Goal: Task Accomplishment & Management: Use online tool/utility

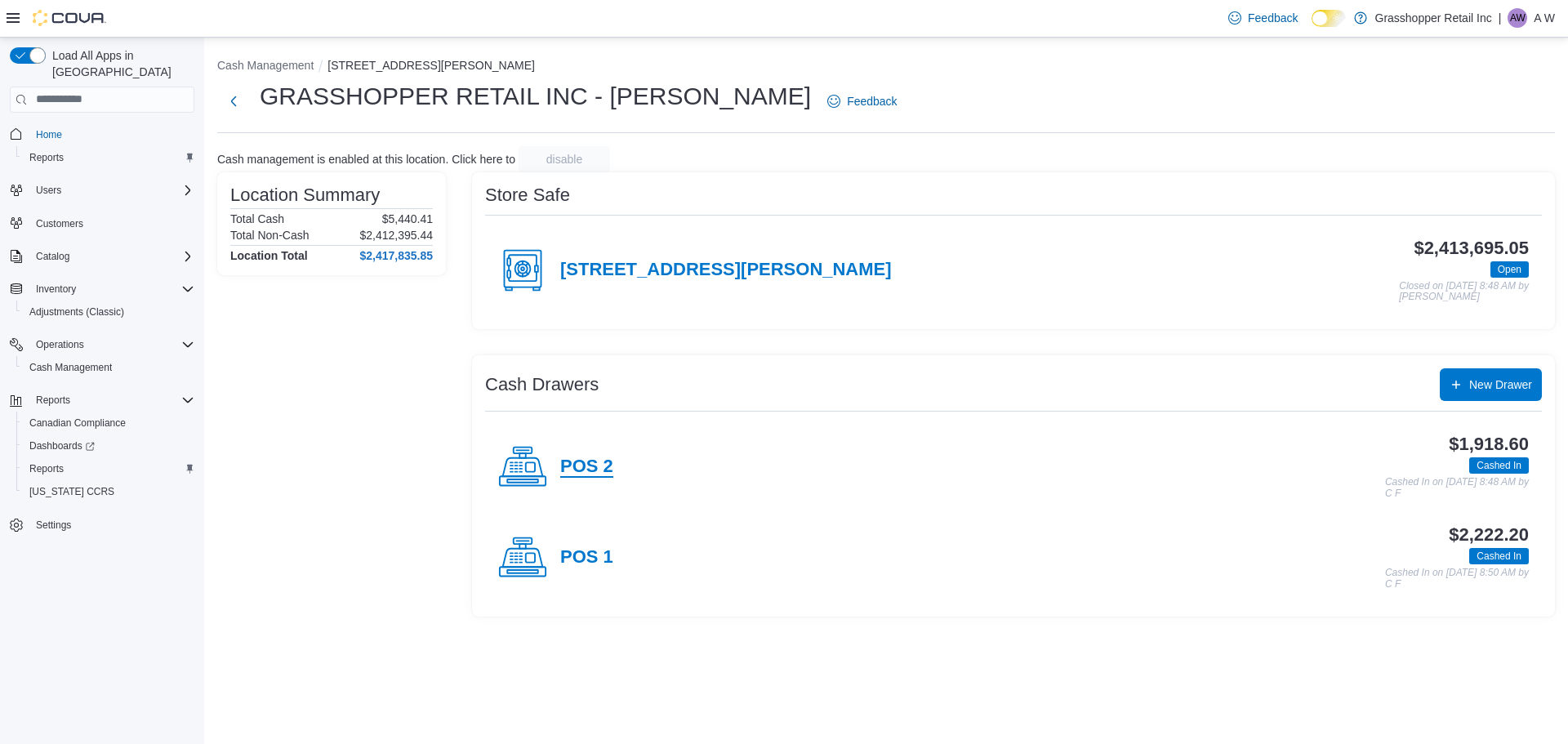
click at [590, 463] on h4 "POS 2" at bounding box center [586, 467] width 53 height 21
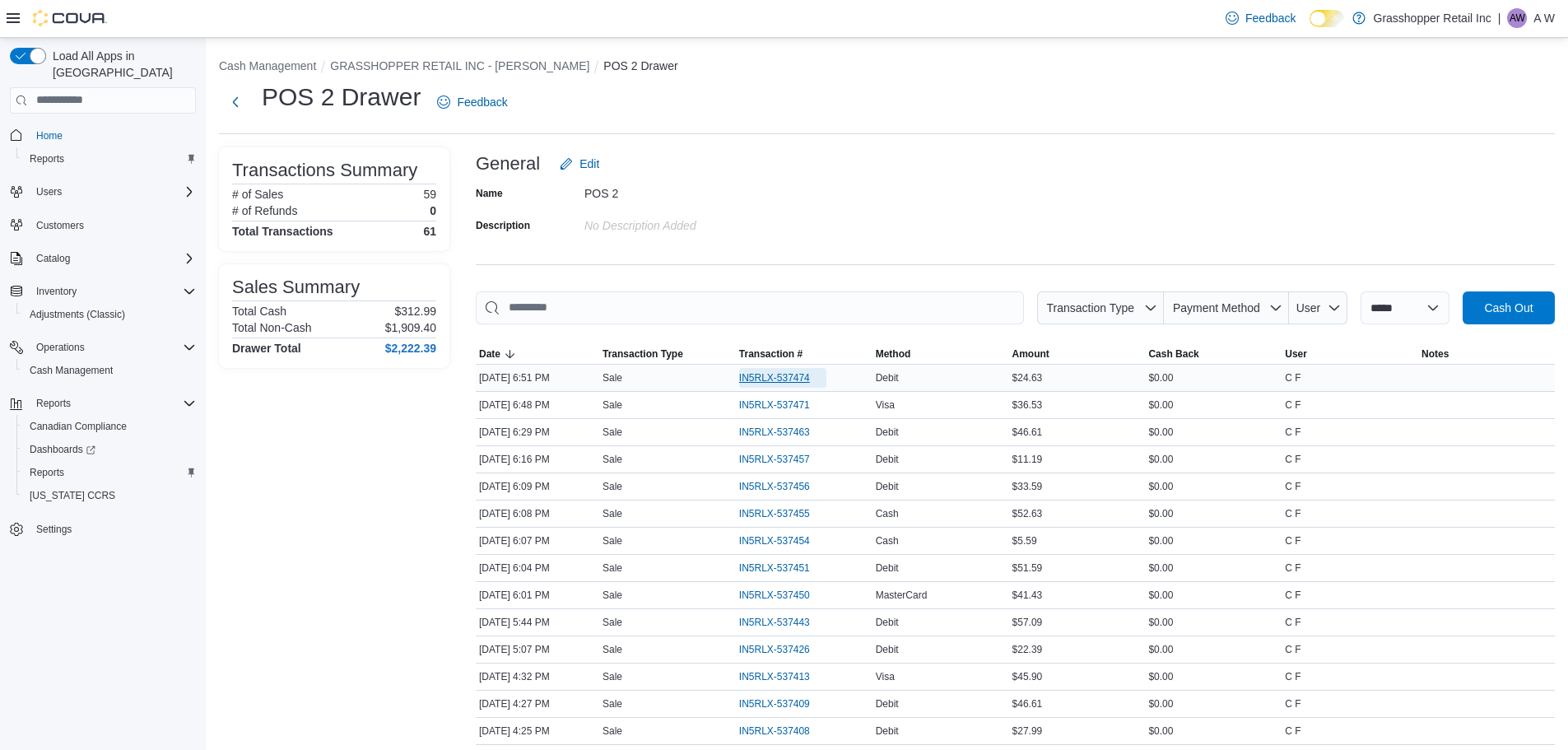
click at [756, 370] on span "IN5RLX-537474" at bounding box center [783, 378] width 87 height 20
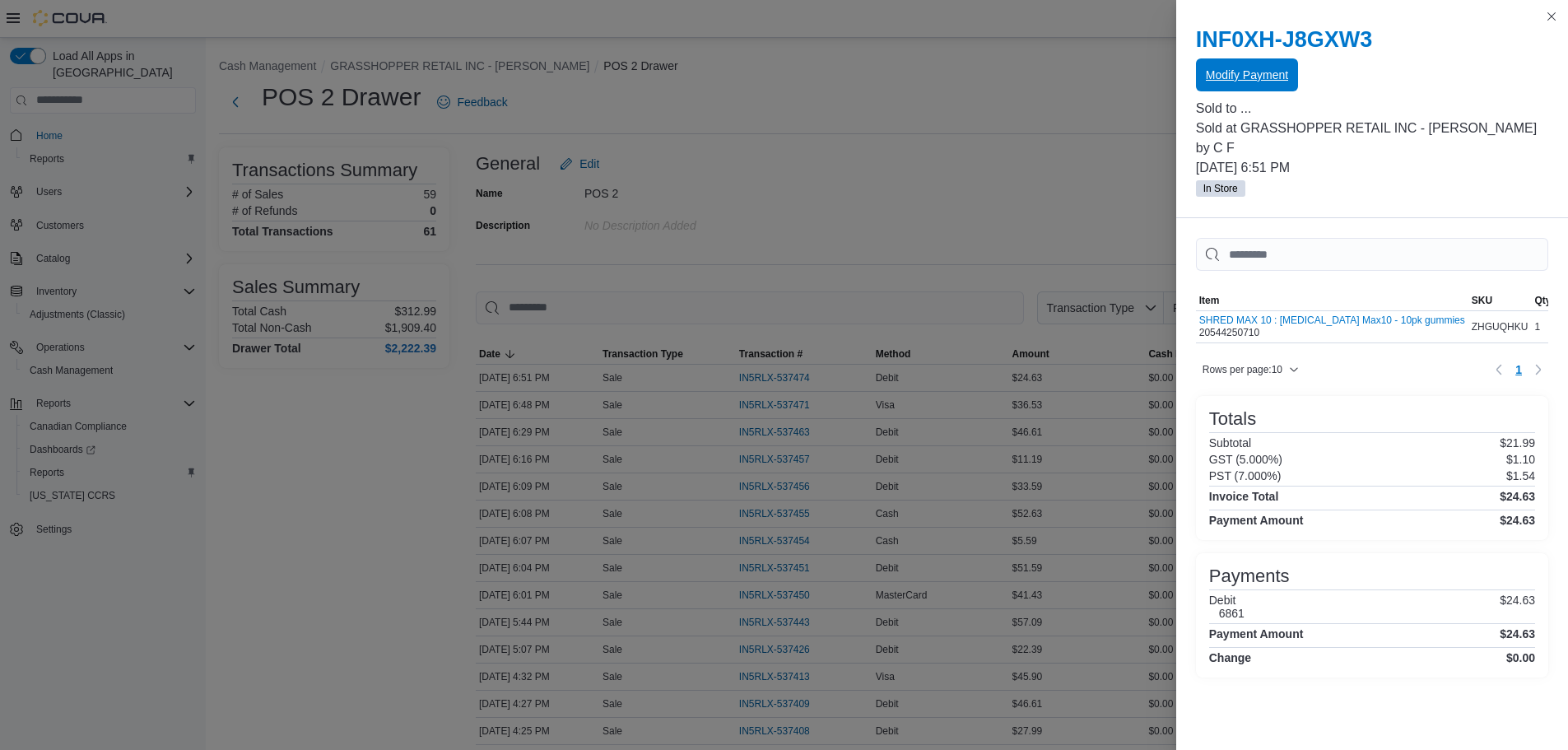
click at [1229, 69] on span "Modify Payment" at bounding box center [1247, 75] width 82 height 17
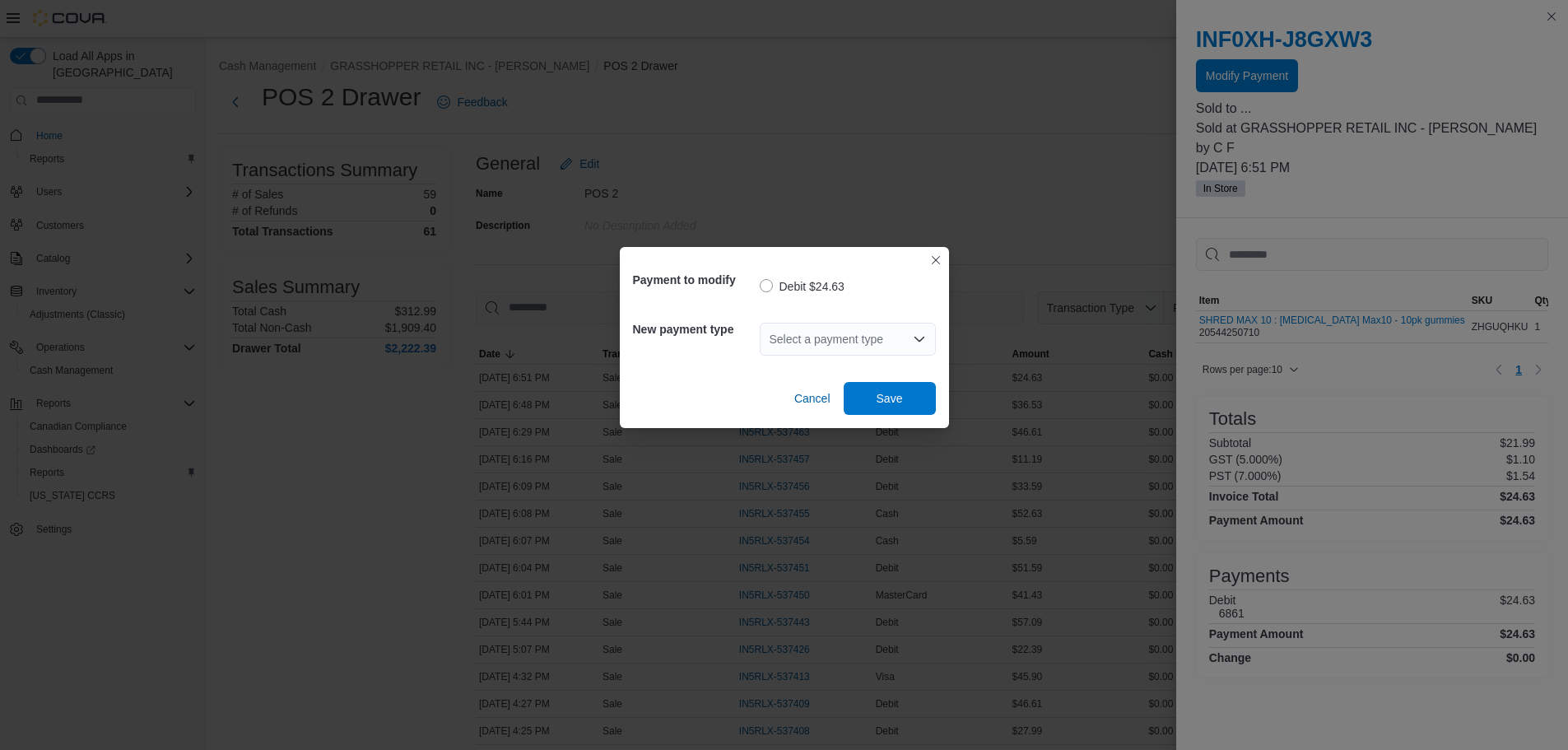
click at [837, 335] on div "Select a payment type" at bounding box center [848, 340] width 176 height 33
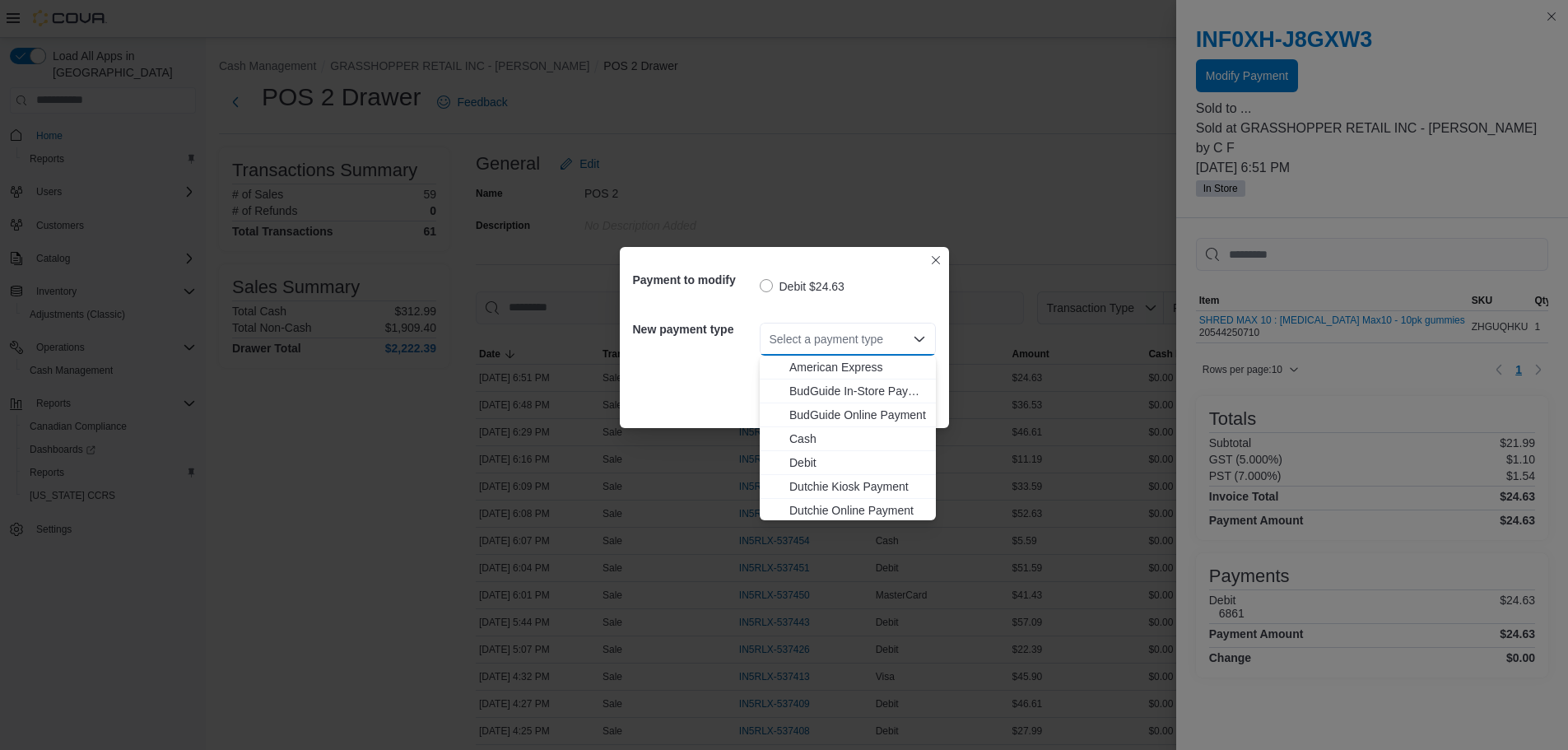
scroll to position [122, 0]
click at [799, 504] on span "Visa" at bounding box center [857, 508] width 137 height 17
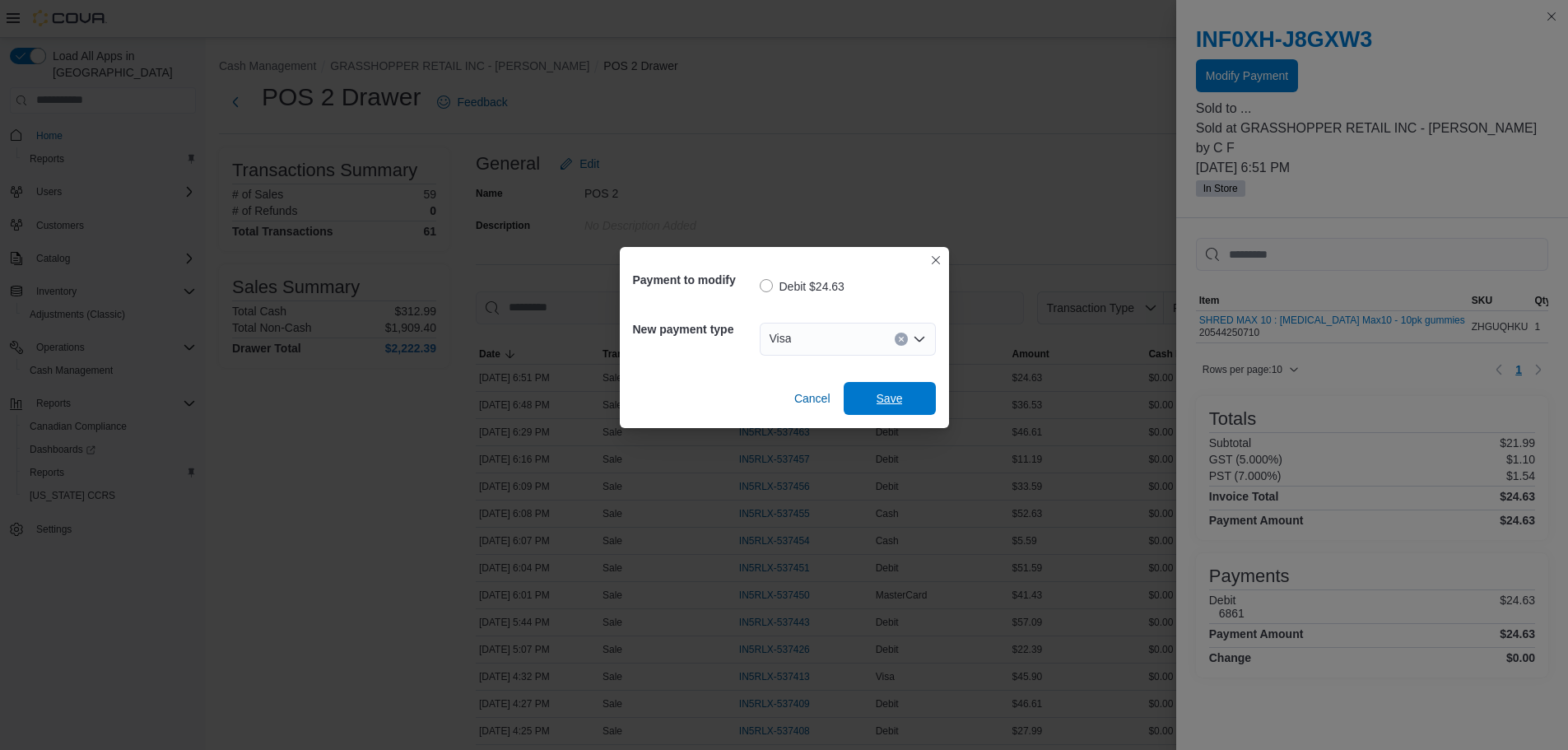
click at [899, 393] on span "Save" at bounding box center [890, 399] width 27 height 17
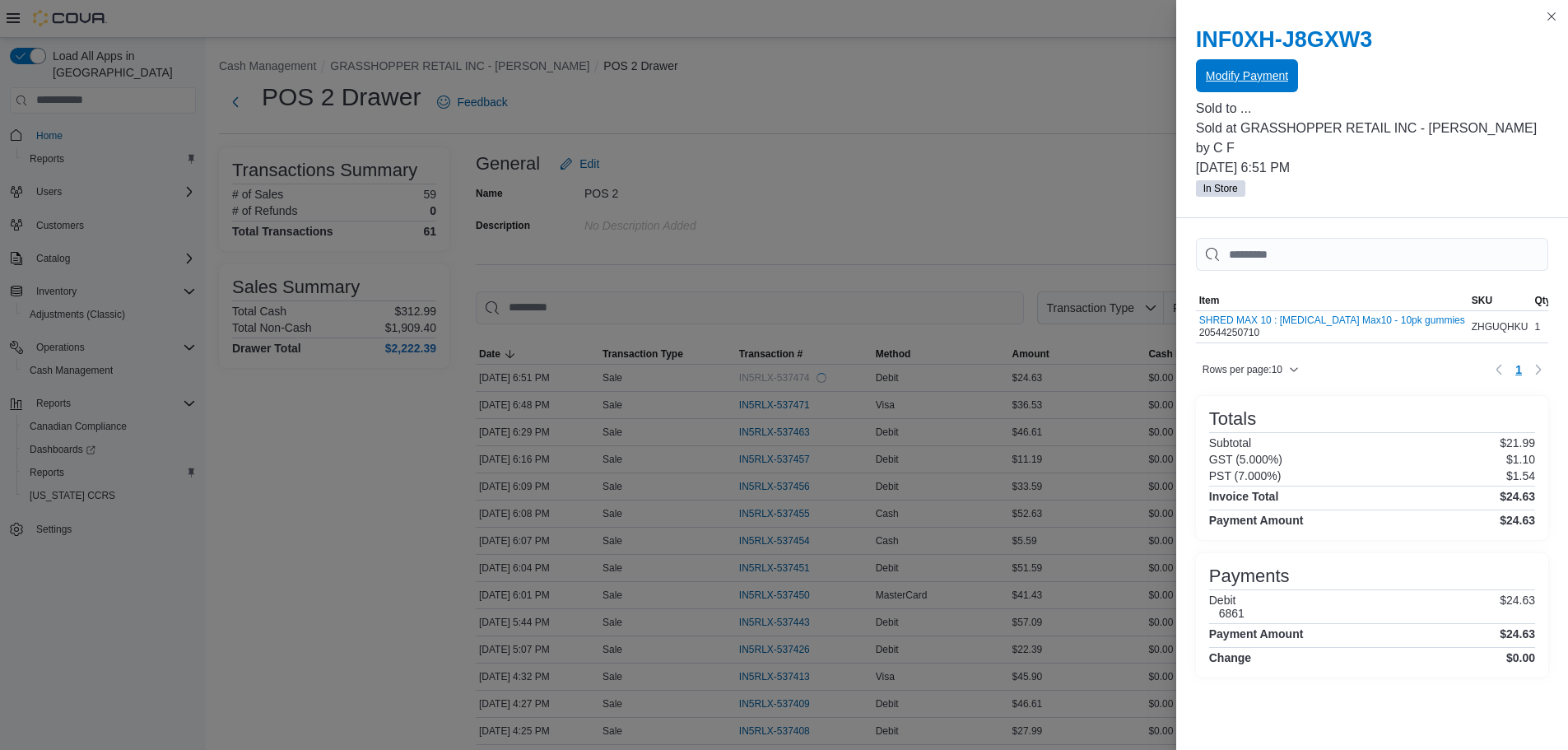
scroll to position [0, 0]
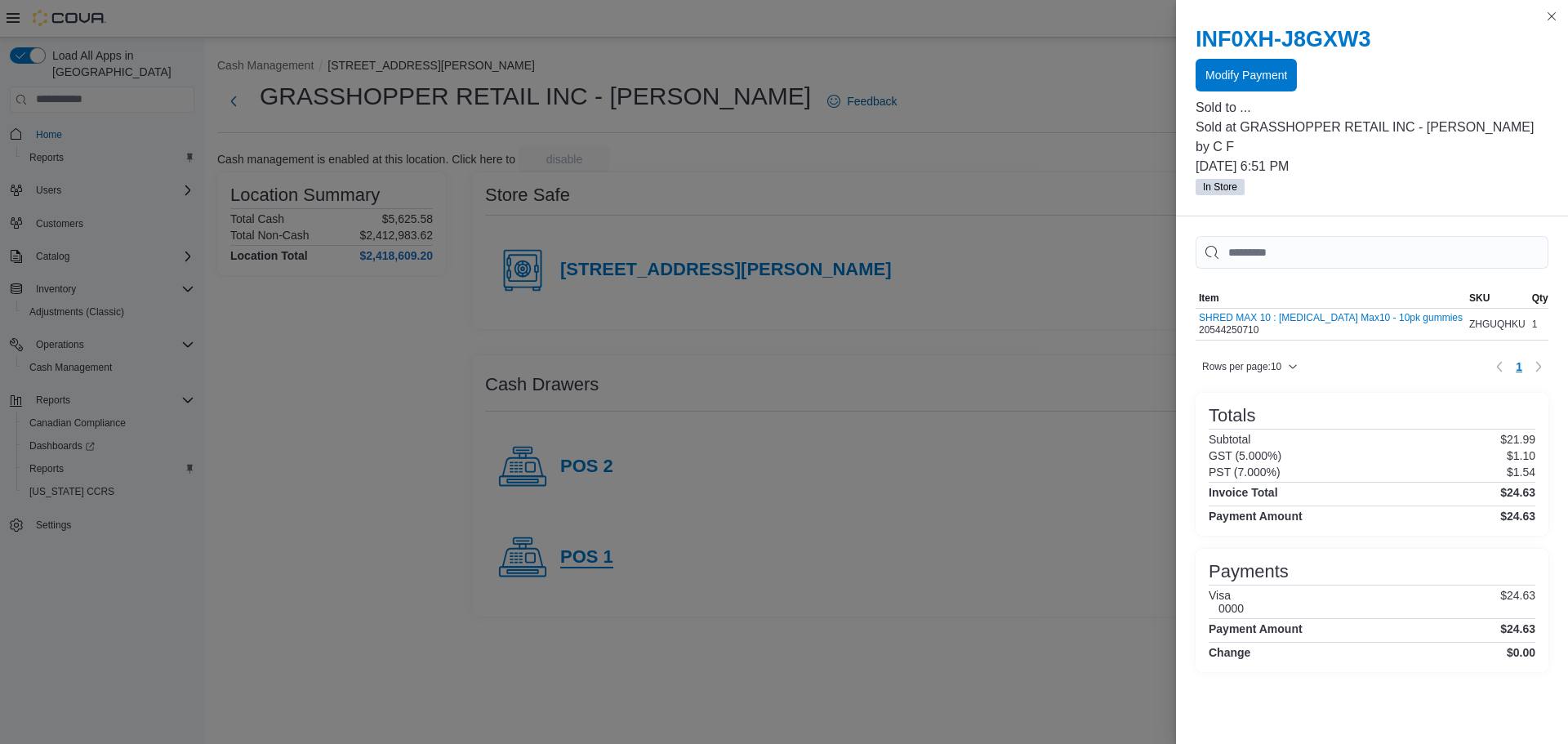
drag, startPoint x: 585, startPoint y: 568, endPoint x: 581, endPoint y: 557, distance: 11.7
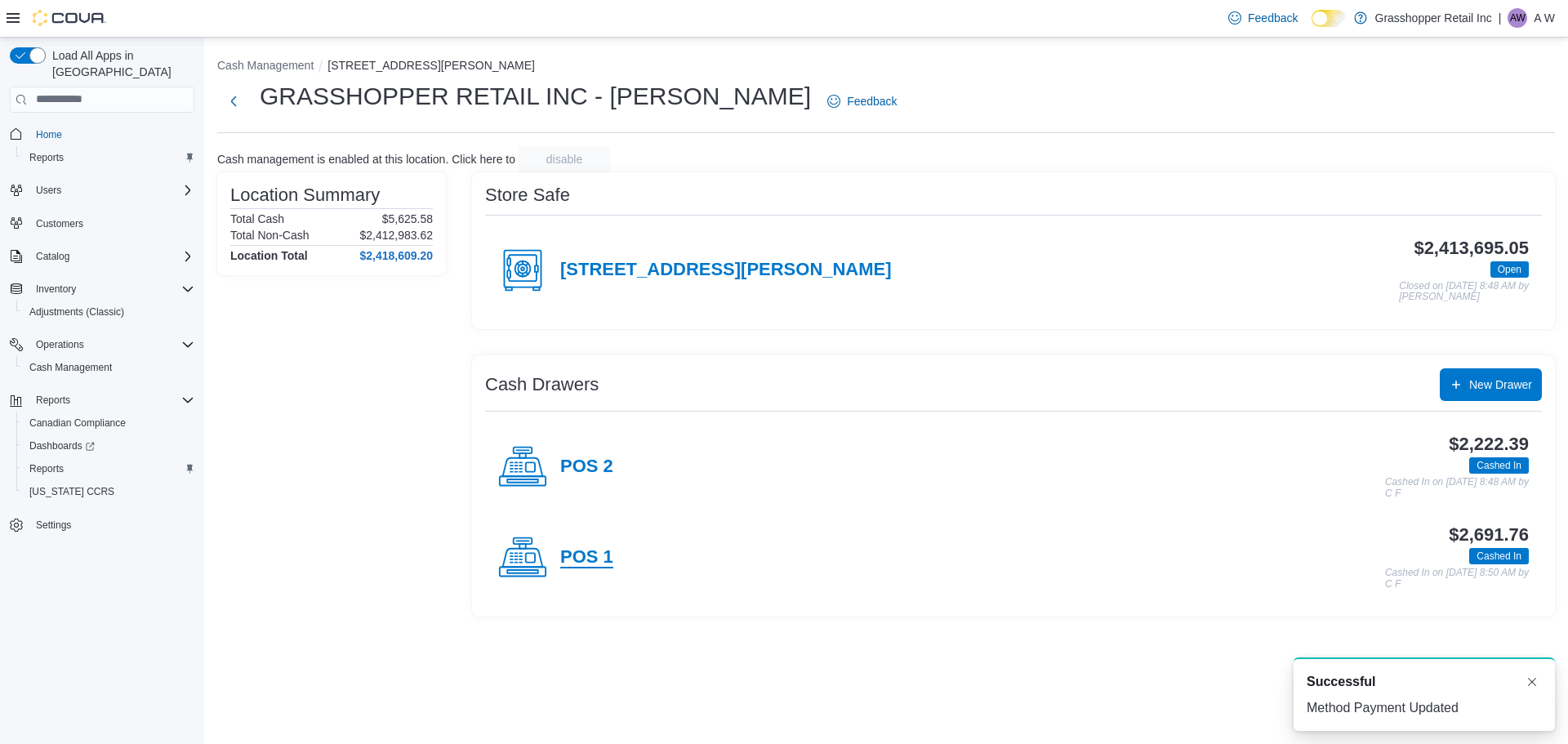
click at [580, 555] on h4 "POS 1" at bounding box center [586, 558] width 53 height 21
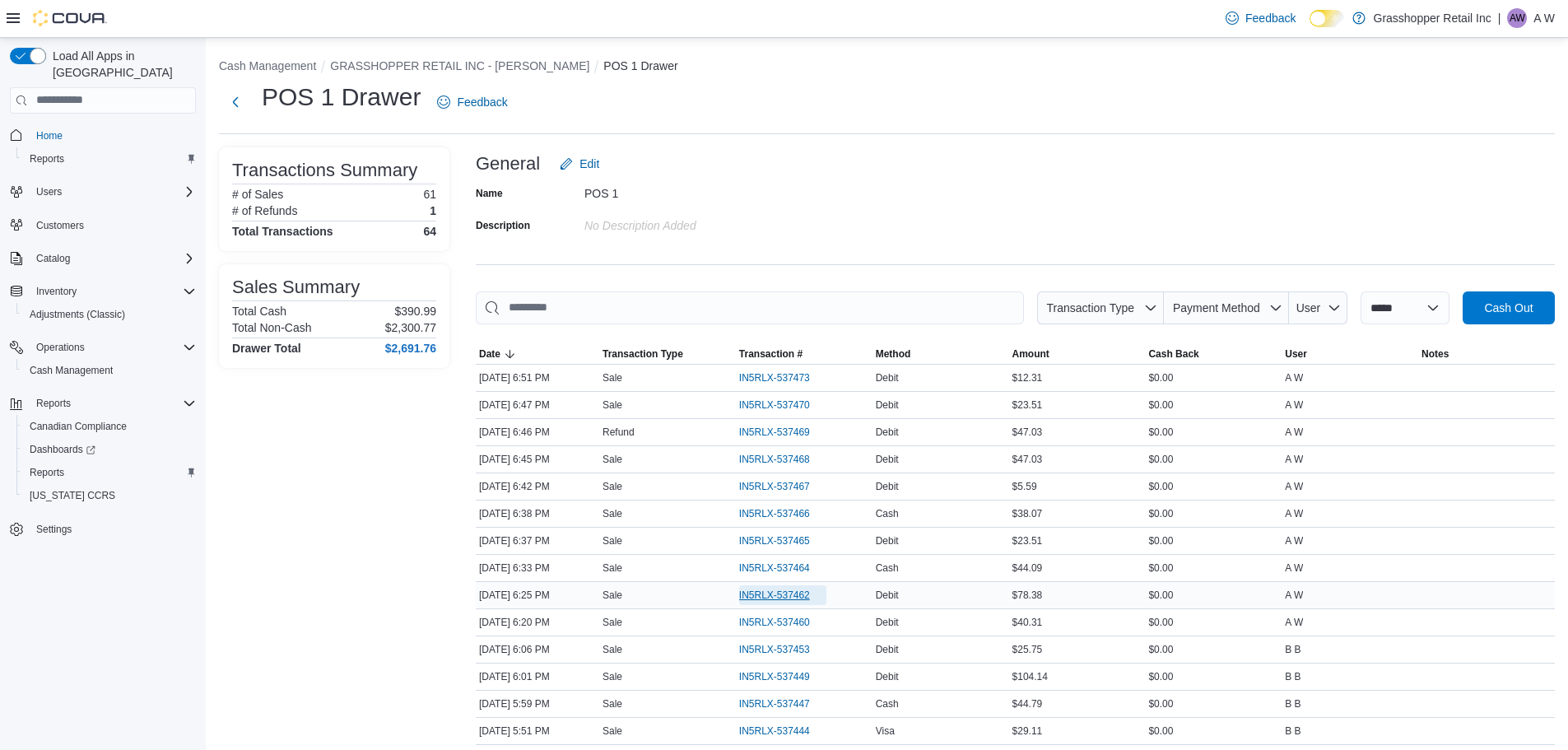
click at [803, 594] on span "IN5RLX-537462" at bounding box center [774, 596] width 71 height 13
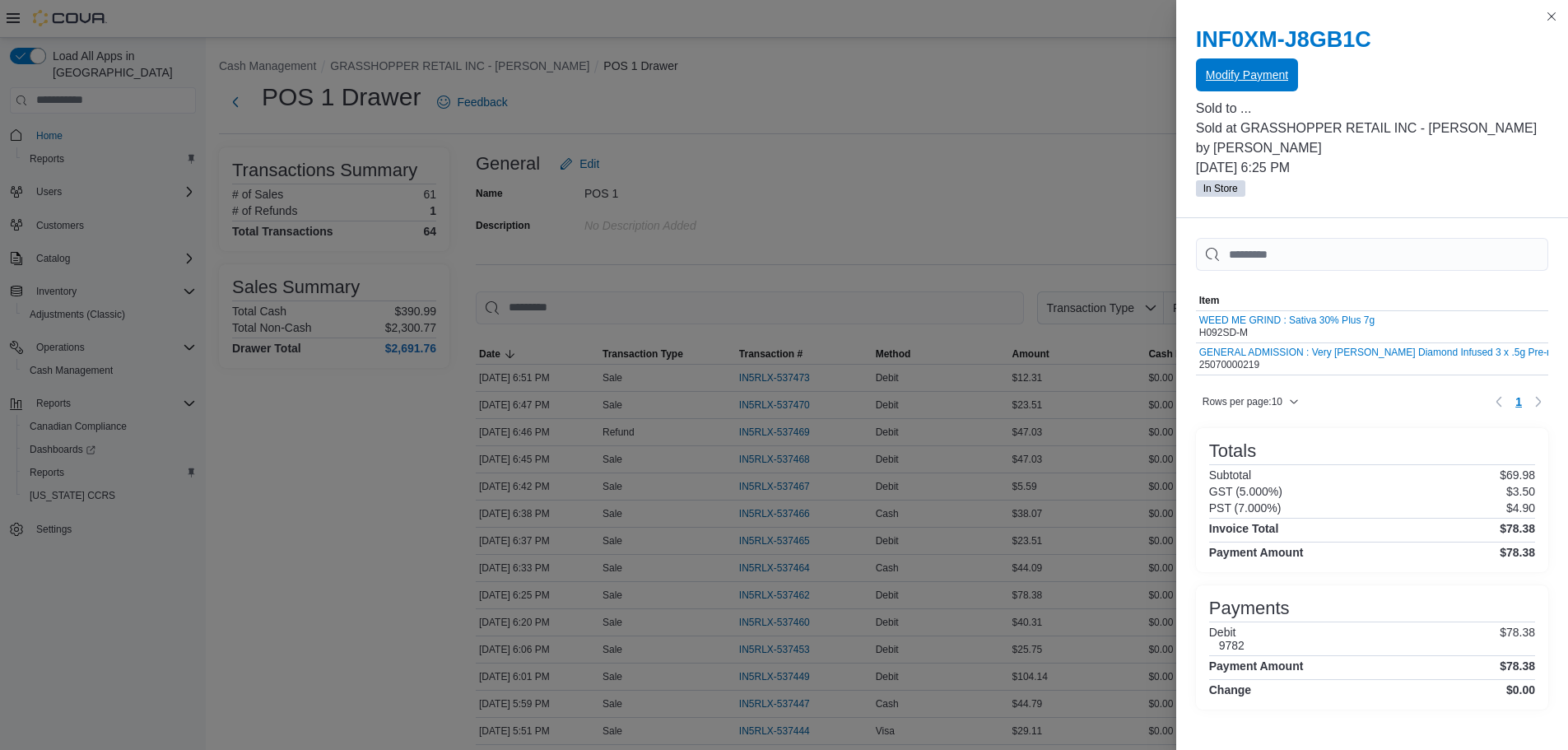
click at [1253, 86] on span "Modify Payment" at bounding box center [1247, 75] width 82 height 33
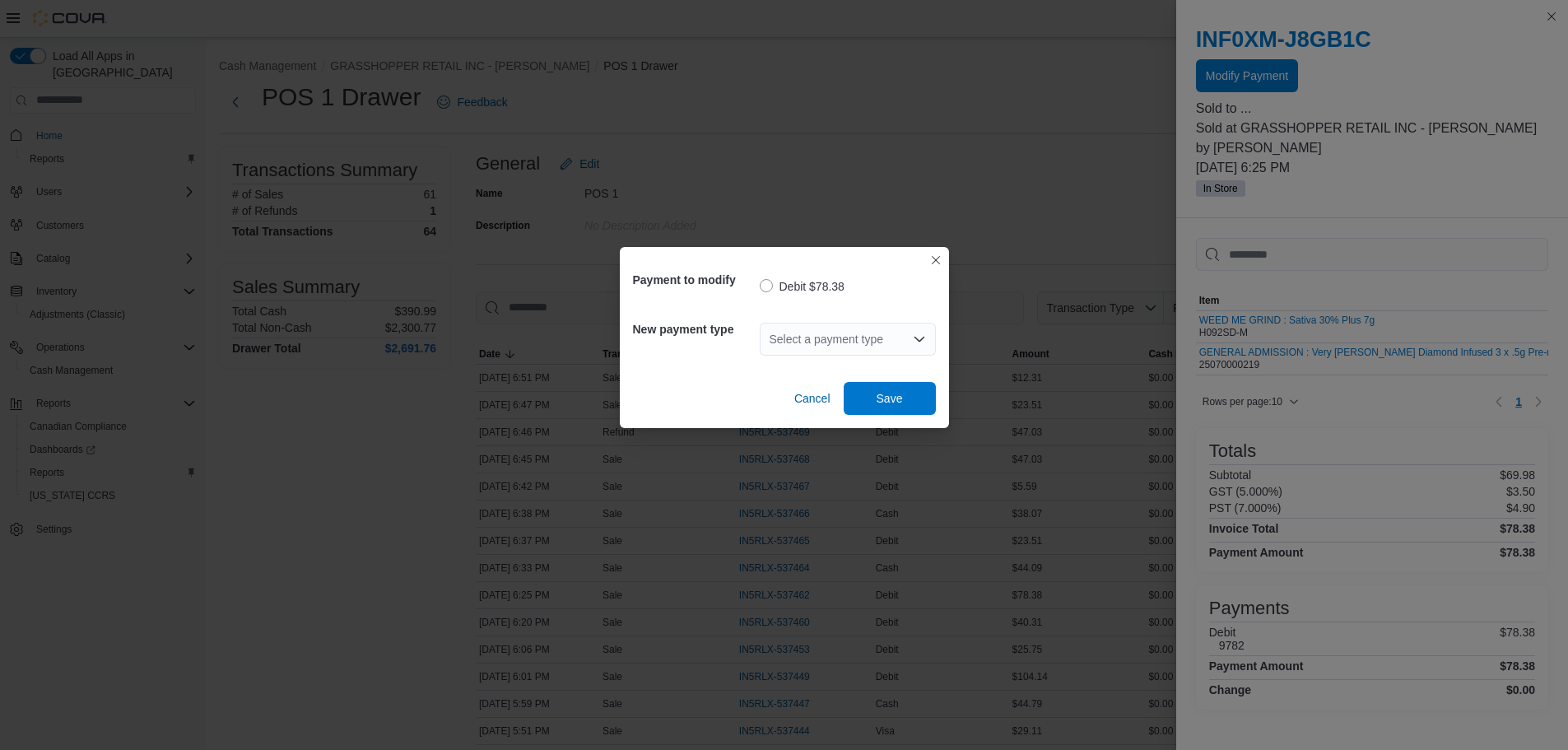
click at [884, 332] on div "Select a payment type" at bounding box center [848, 340] width 176 height 33
click at [823, 335] on div "Select a payment type" at bounding box center [848, 340] width 176 height 33
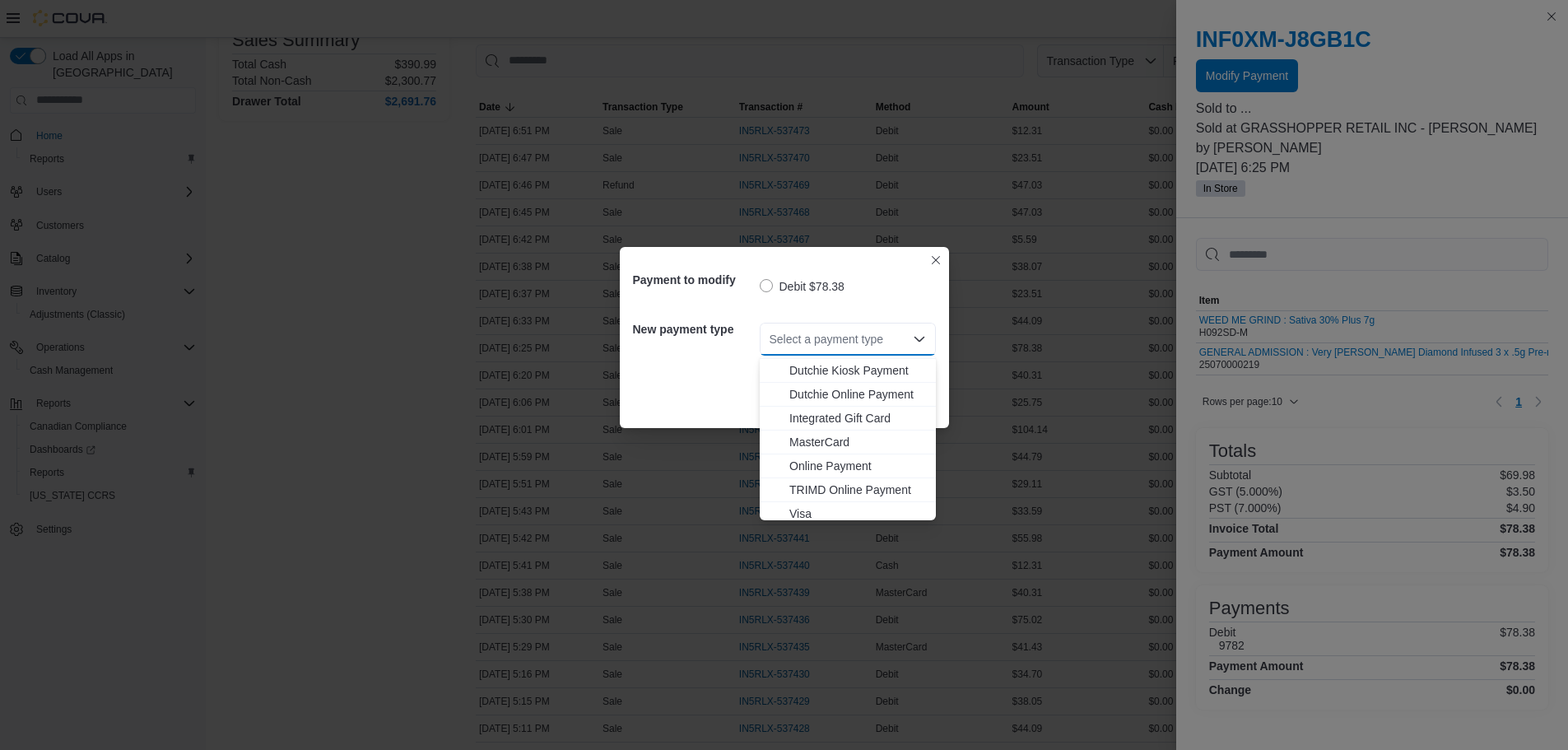
scroll to position [122, 0]
drag, startPoint x: 828, startPoint y: 432, endPoint x: 877, endPoint y: 399, distance: 59.1
click at [828, 430] on span "MasterCard" at bounding box center [857, 437] width 137 height 17
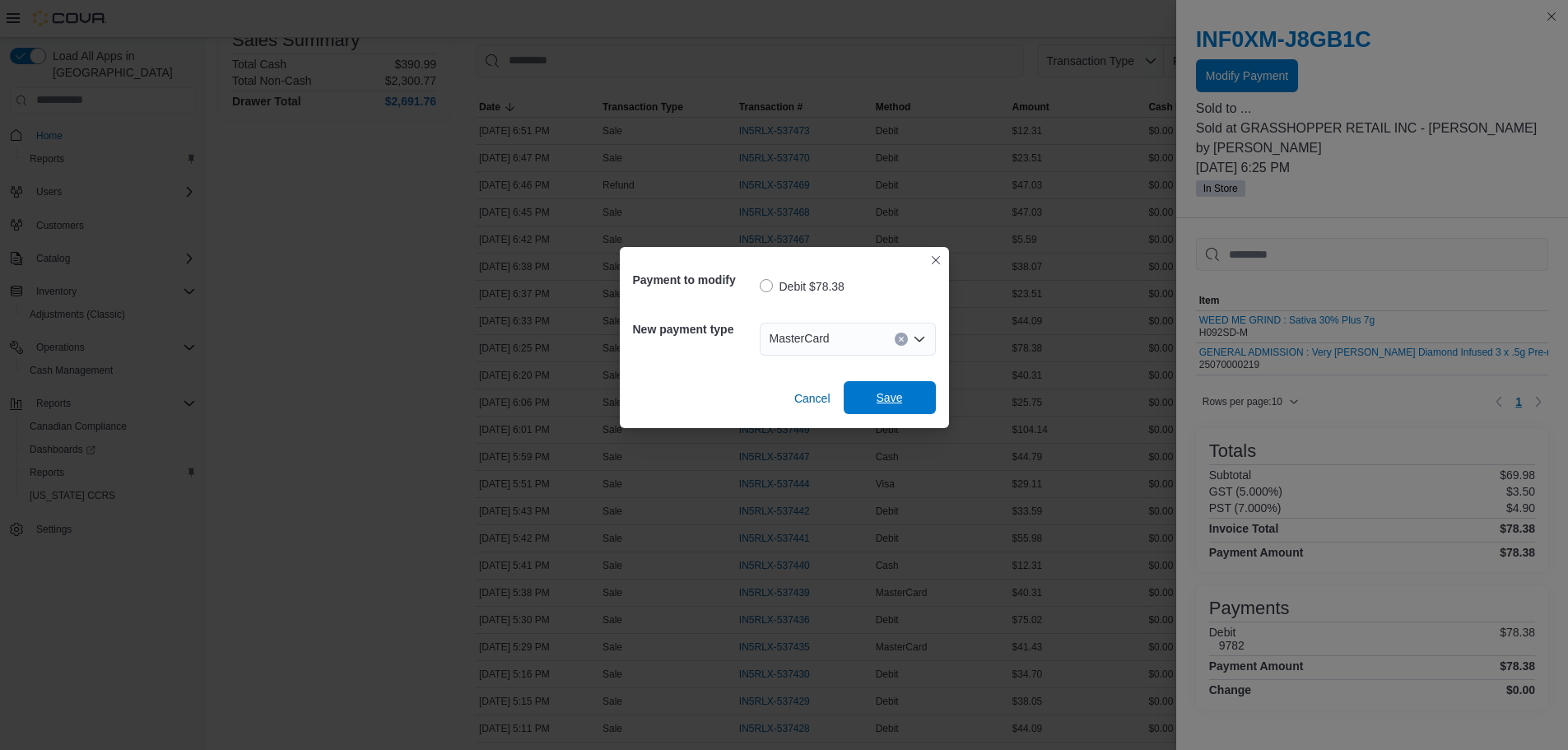
click at [904, 384] on span "Save" at bounding box center [889, 398] width 72 height 33
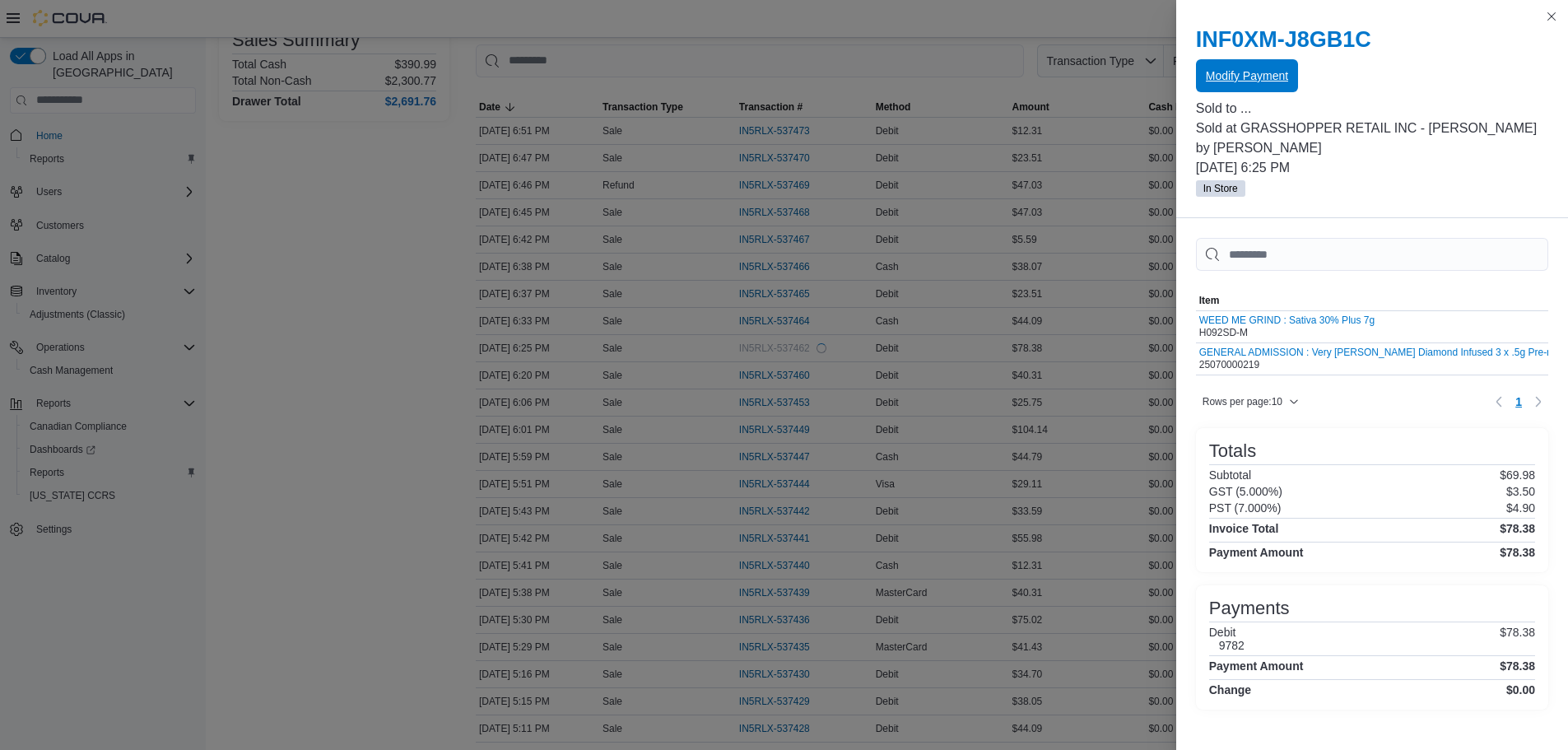
scroll to position [0, 0]
click at [1268, 75] on span "Modify Payment" at bounding box center [1247, 75] width 82 height 17
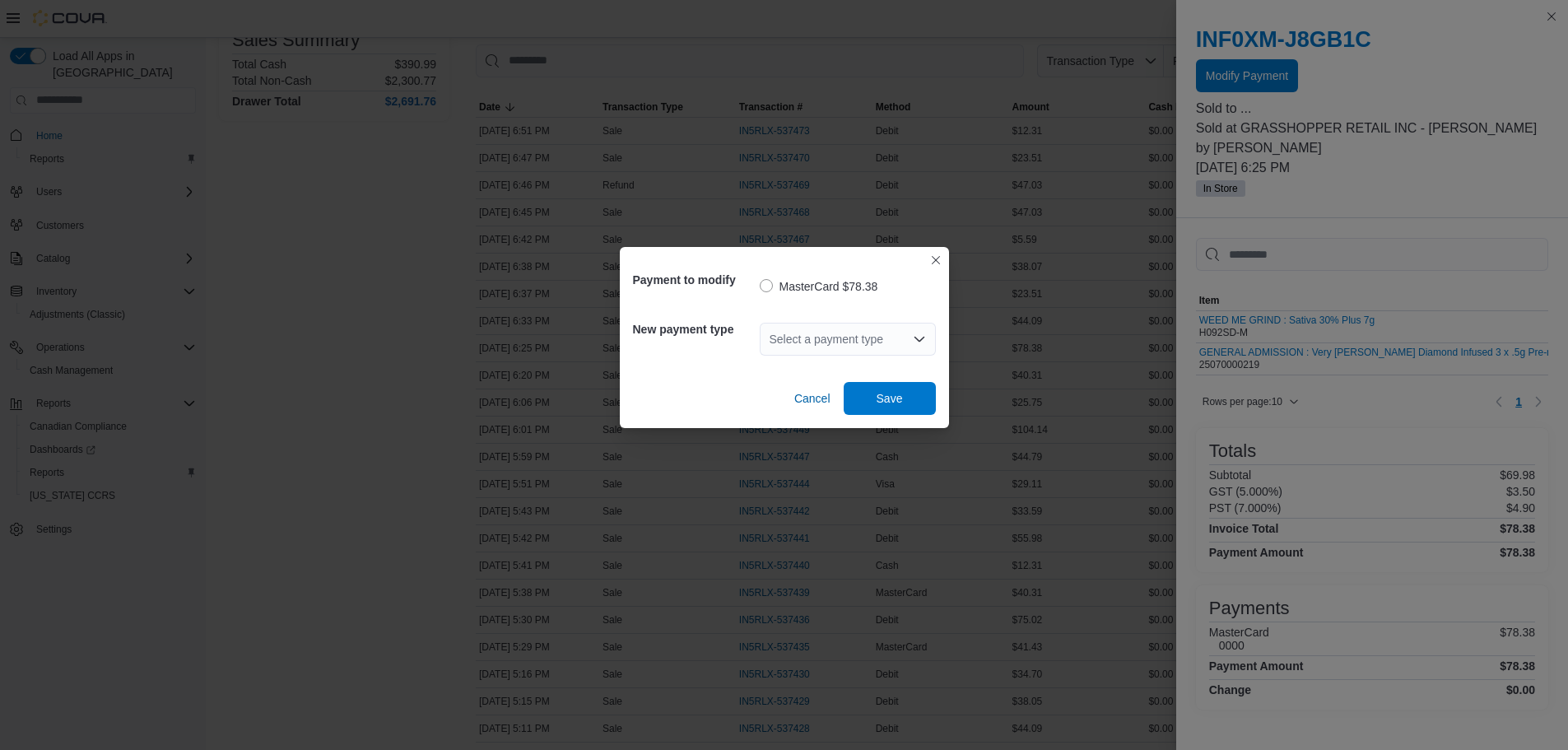
click at [852, 343] on div "Select a payment type" at bounding box center [848, 340] width 176 height 33
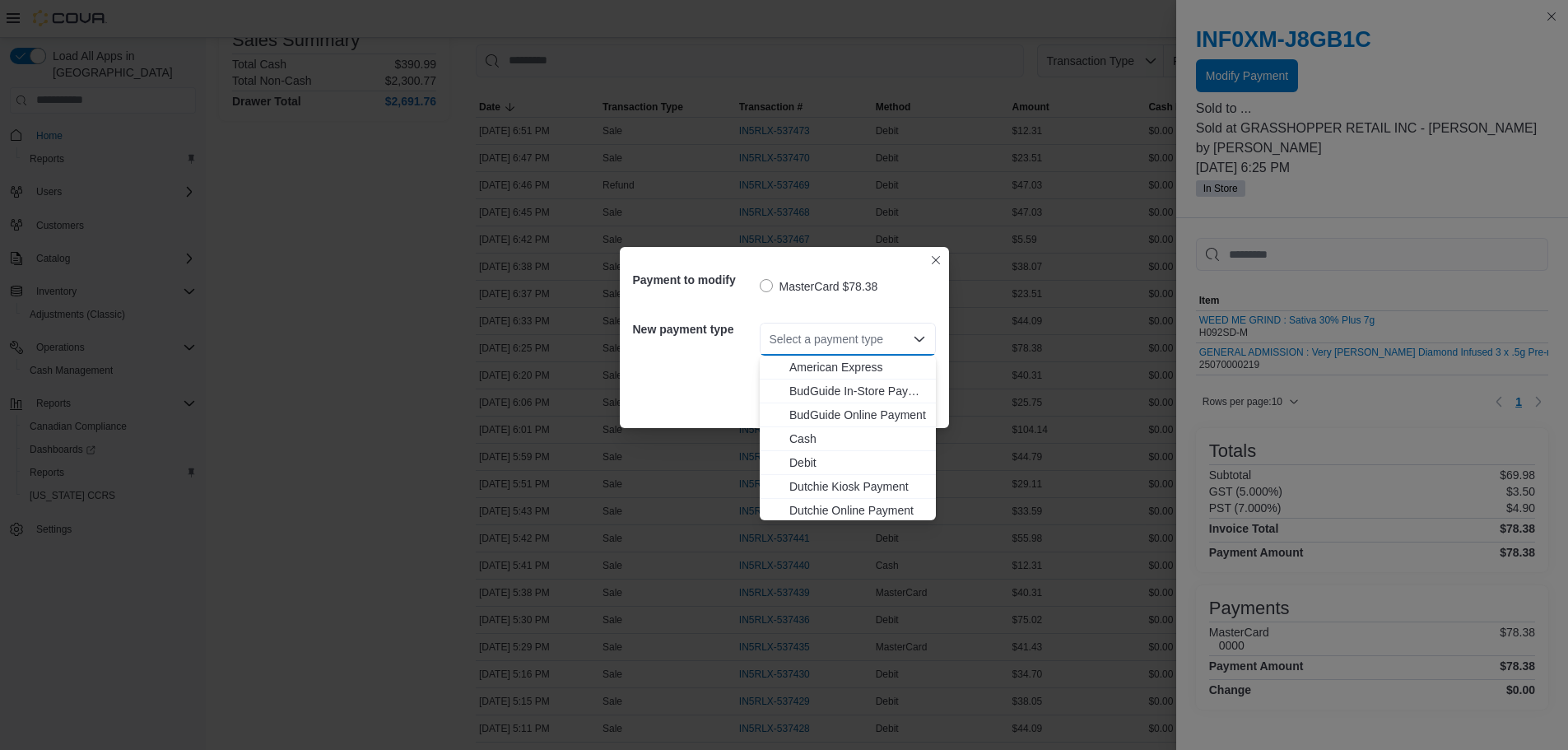
click at [746, 156] on div "Payment to modify MasterCard $78.38 New payment type Select a payment type Comb…" at bounding box center [784, 375] width 1568 height 750
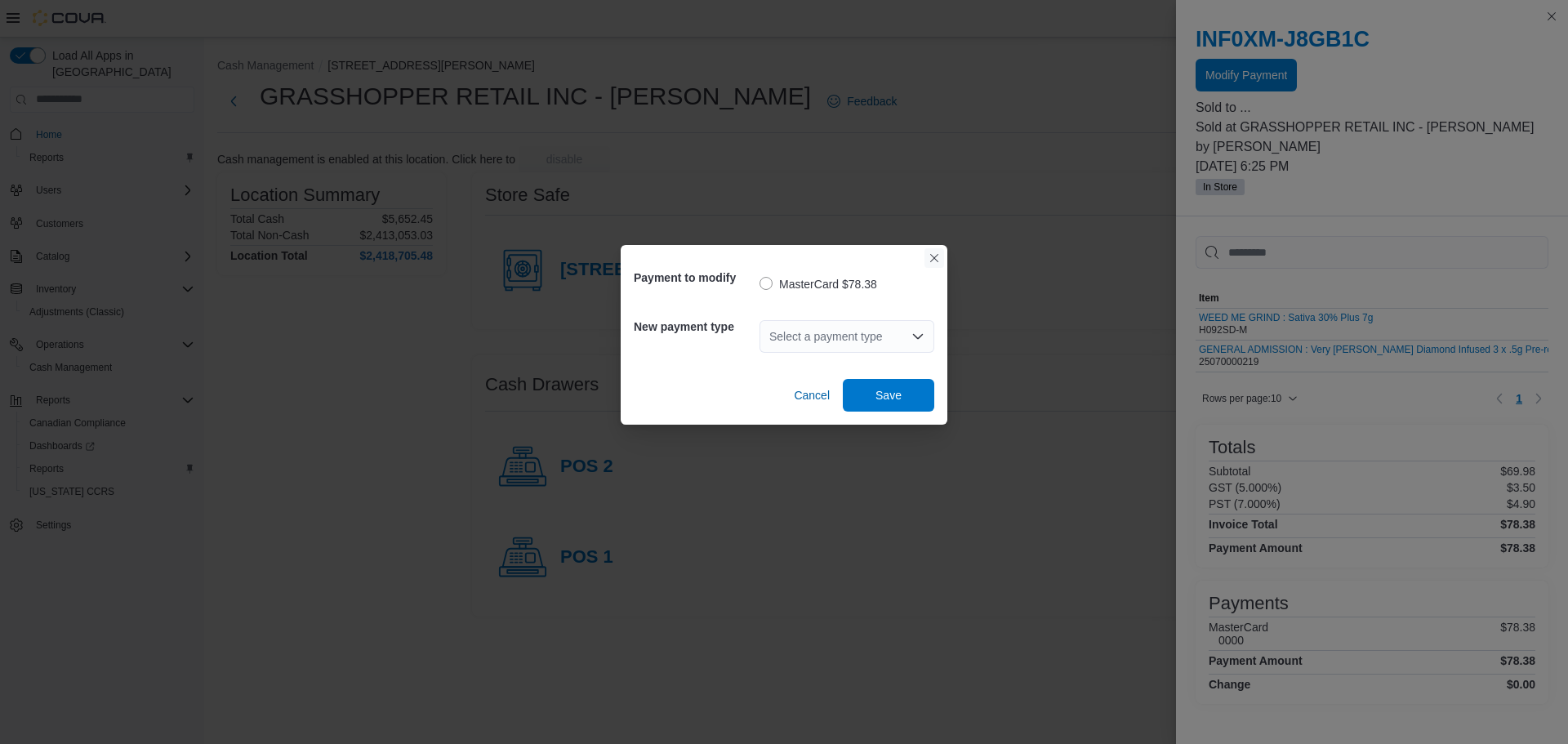
drag, startPoint x: 941, startPoint y: 250, endPoint x: 905, endPoint y: 279, distance: 46.2
click at [941, 250] on button "Closes this modal window" at bounding box center [935, 258] width 20 height 20
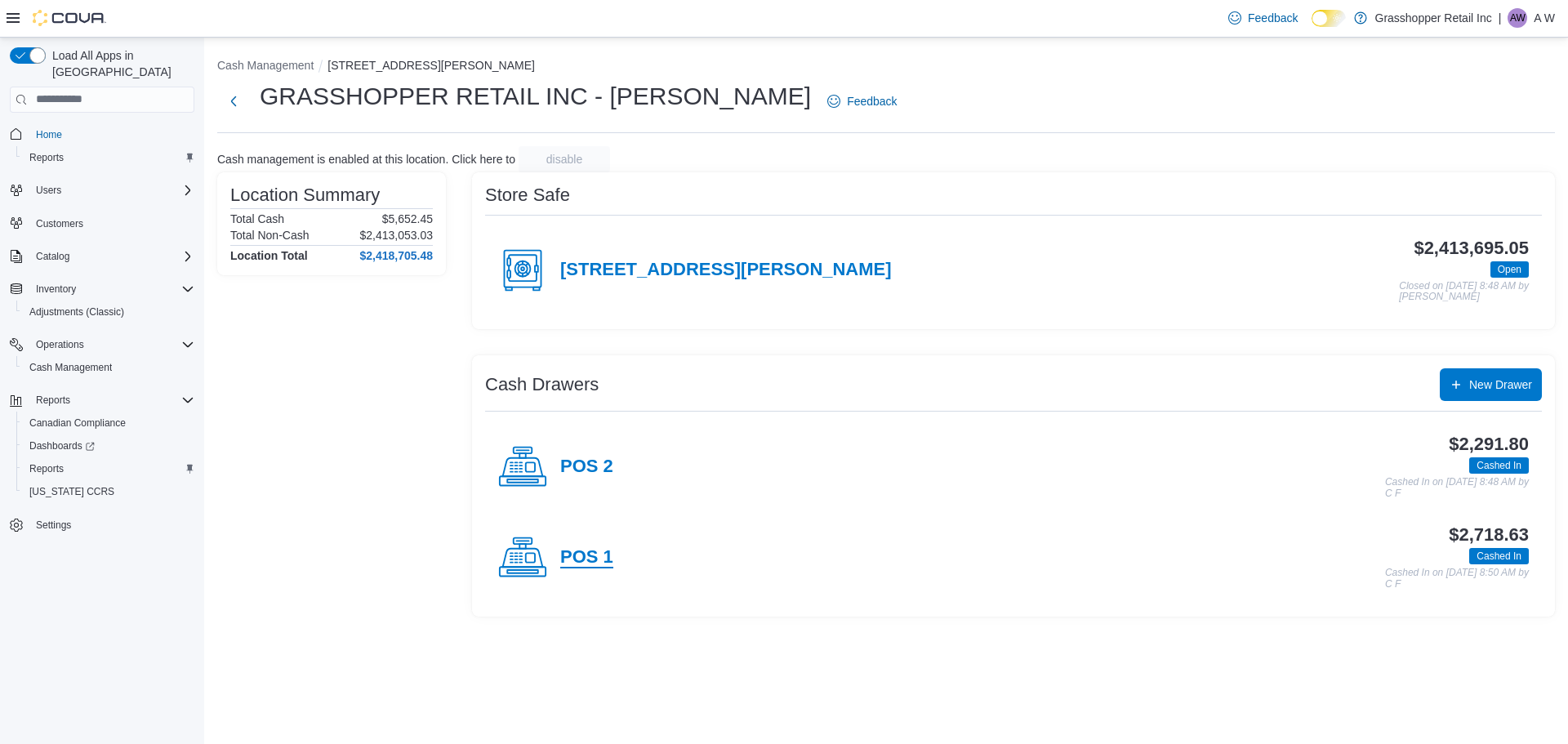
click at [581, 547] on h4 "POS 1" at bounding box center [586, 558] width 53 height 21
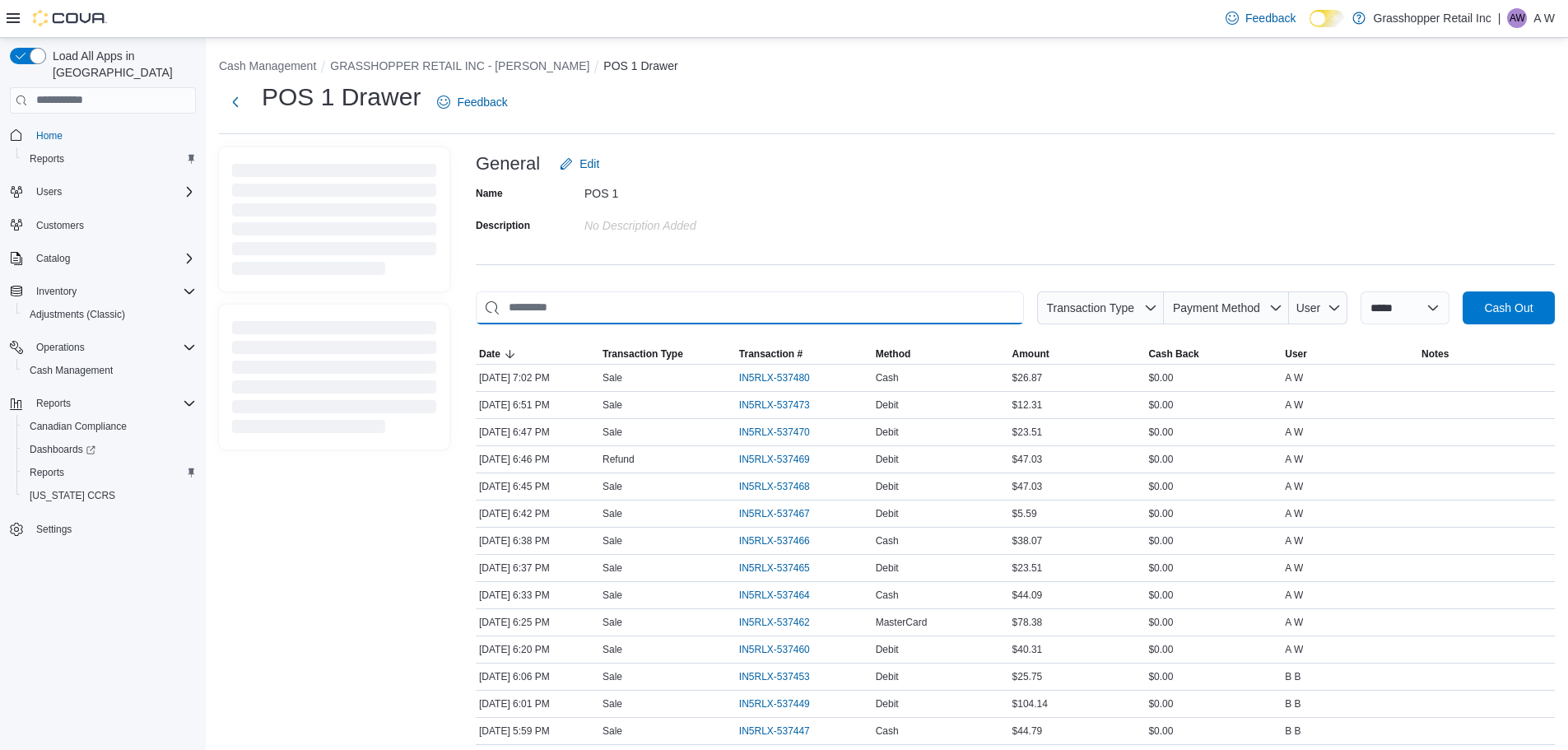
click at [805, 297] on input "This is a search bar. As you type, the results lower in the page will automatic…" at bounding box center [750, 308] width 549 height 33
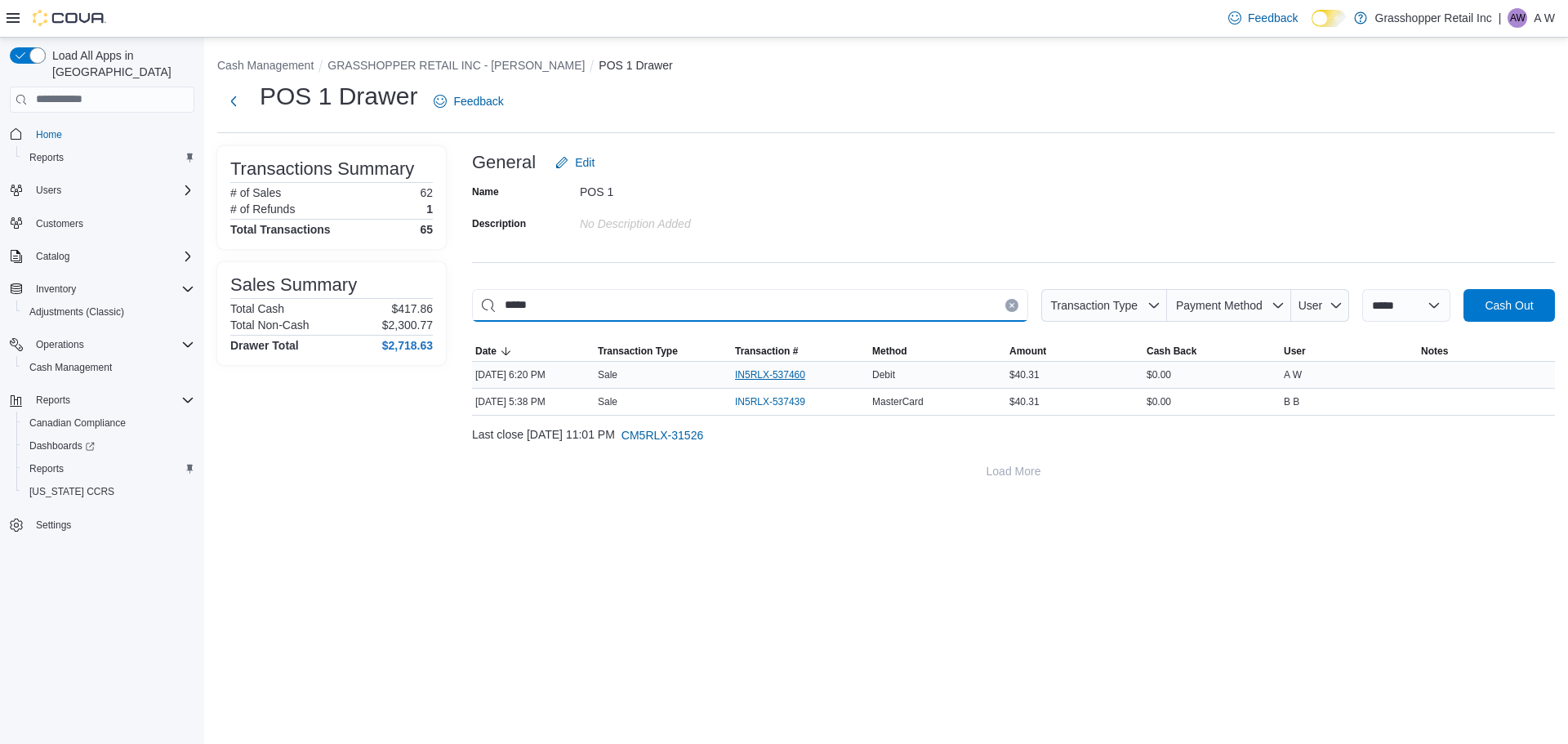
type input "*****"
click at [768, 381] on span "IN5RLX-537460" at bounding box center [770, 375] width 70 height 13
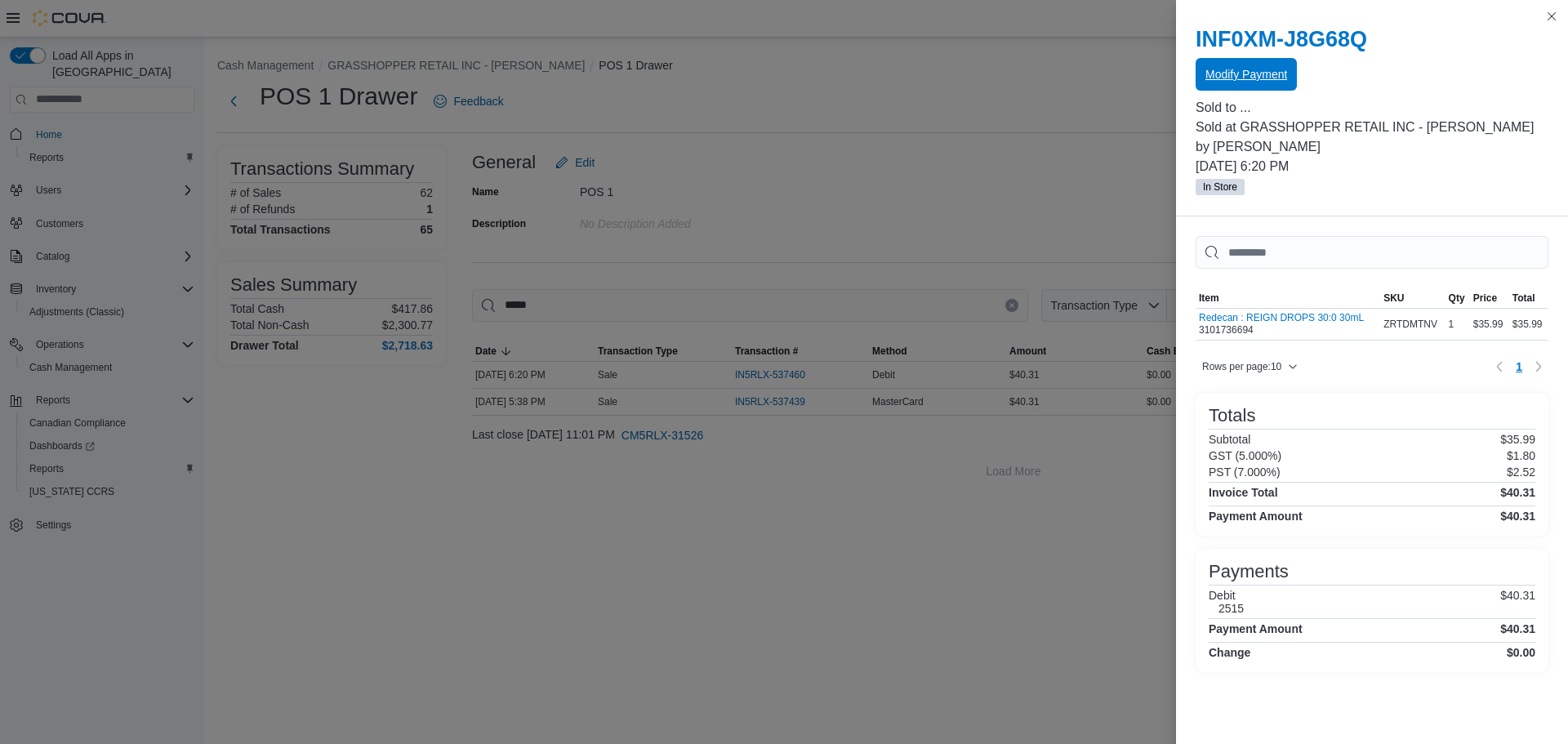
click at [1266, 71] on span "Modify Payment" at bounding box center [1246, 74] width 82 height 16
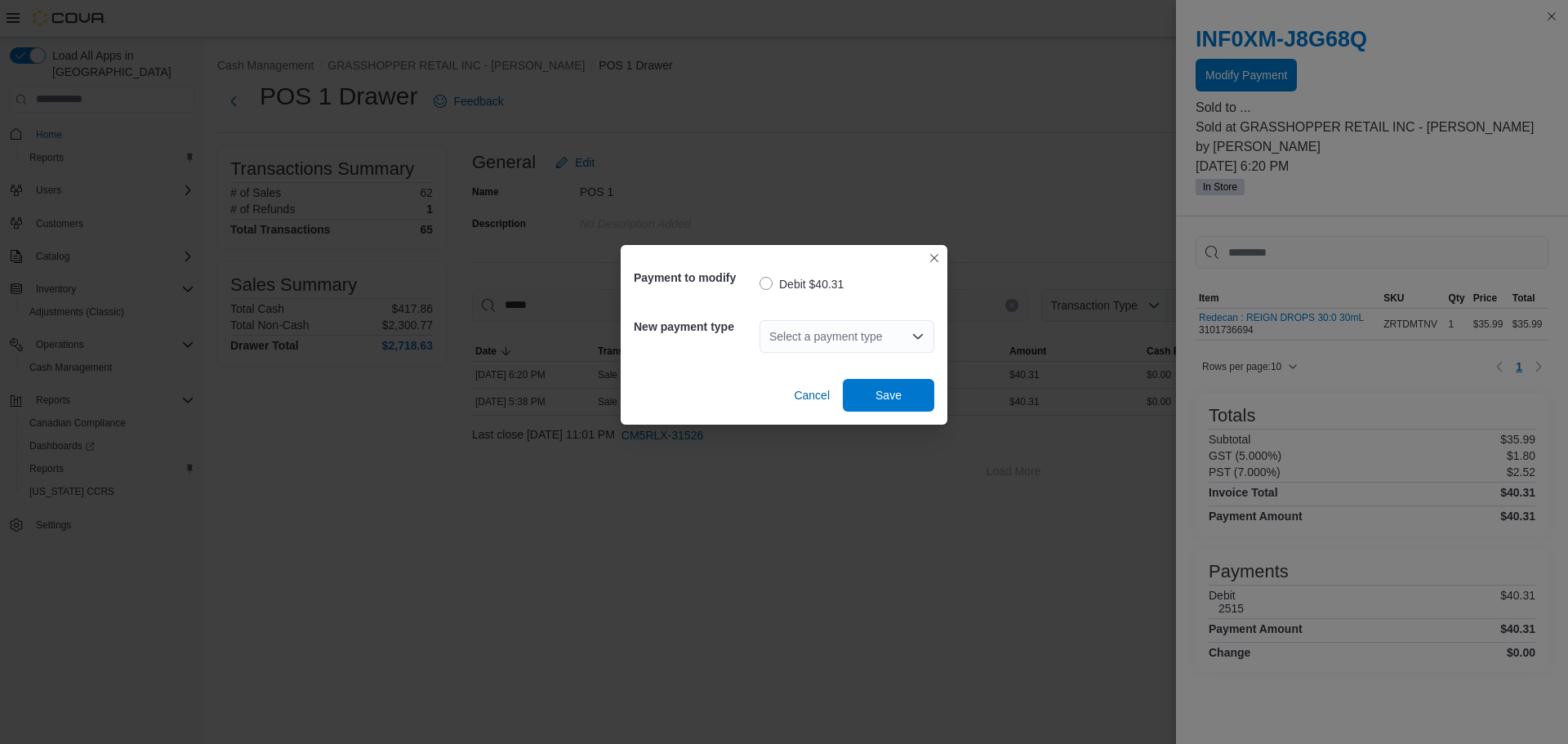
click at [882, 335] on div "Select a payment type" at bounding box center [847, 337] width 175 height 33
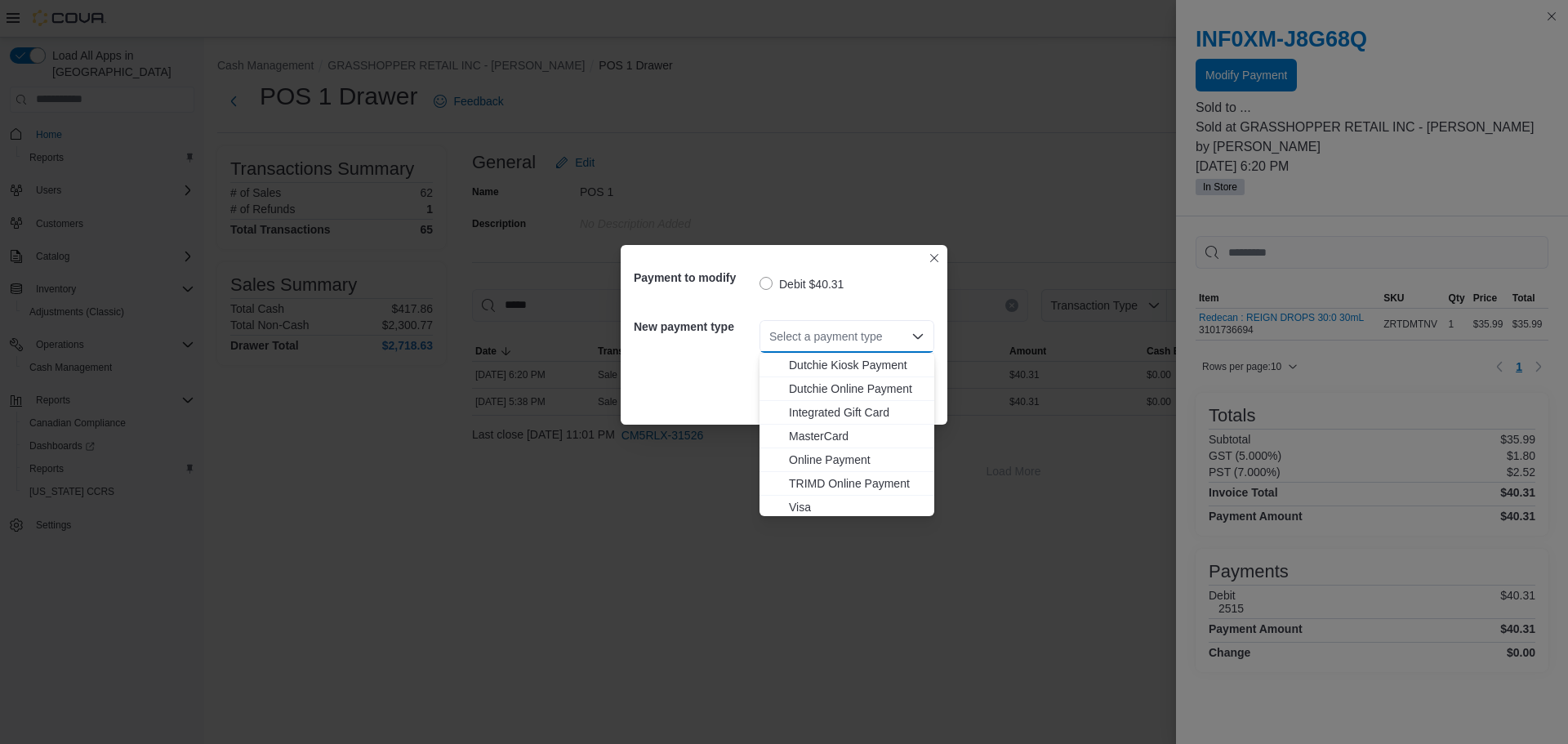
scroll to position [121, 0]
click at [847, 435] on span "MasterCard" at bounding box center [856, 433] width 136 height 16
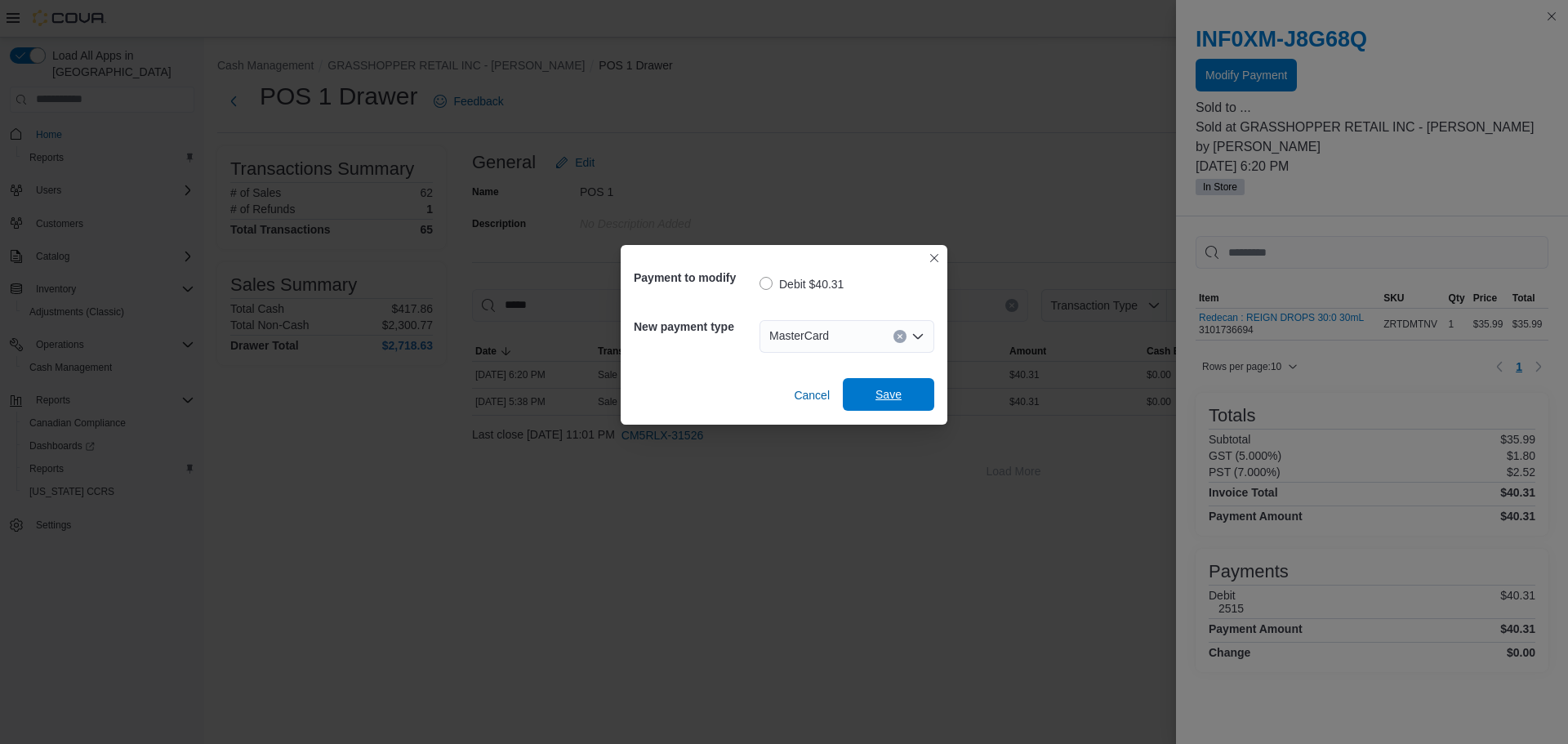
click at [896, 394] on span "Save" at bounding box center [889, 395] width 26 height 16
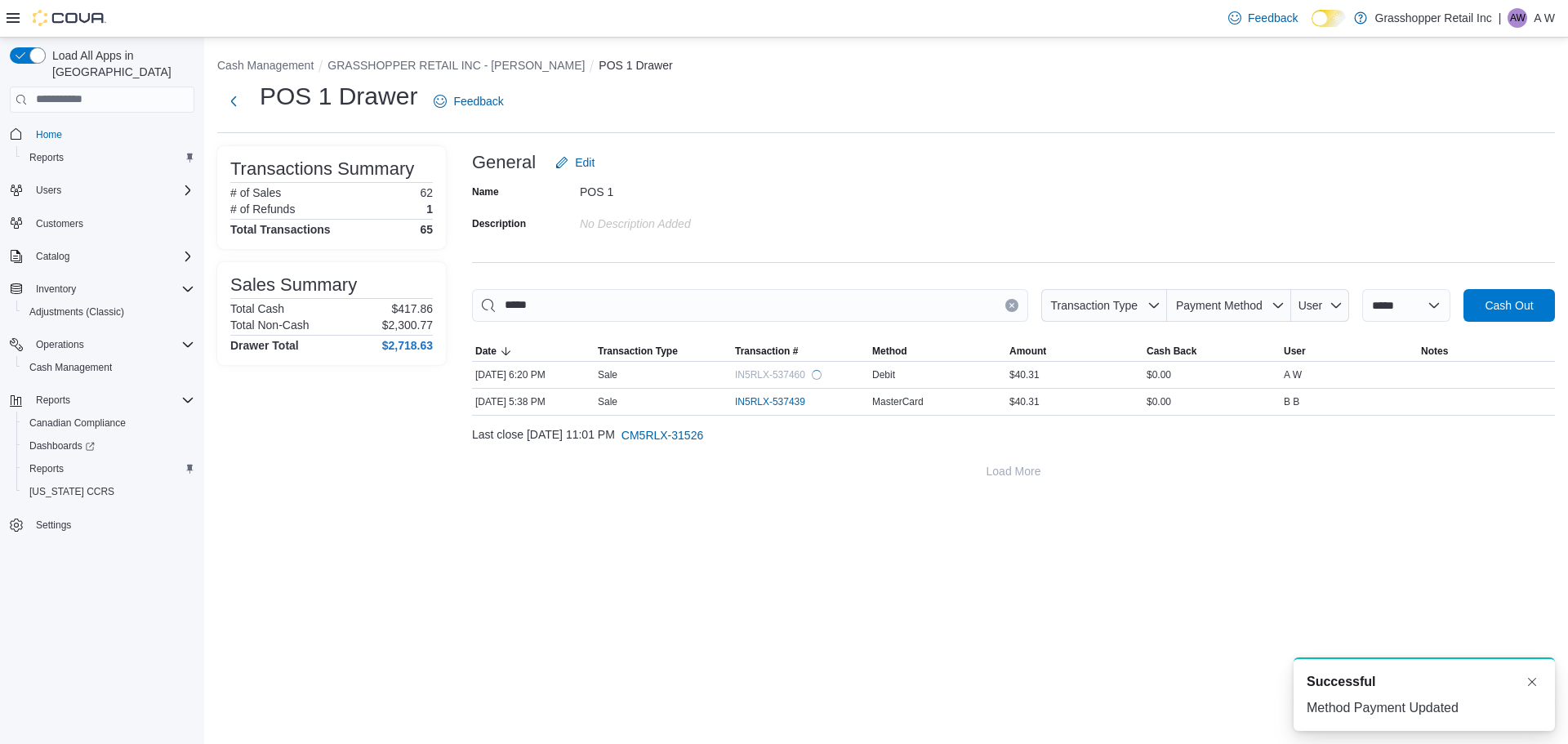
drag, startPoint x: 856, startPoint y: 160, endPoint x: 845, endPoint y: 131, distance: 31.0
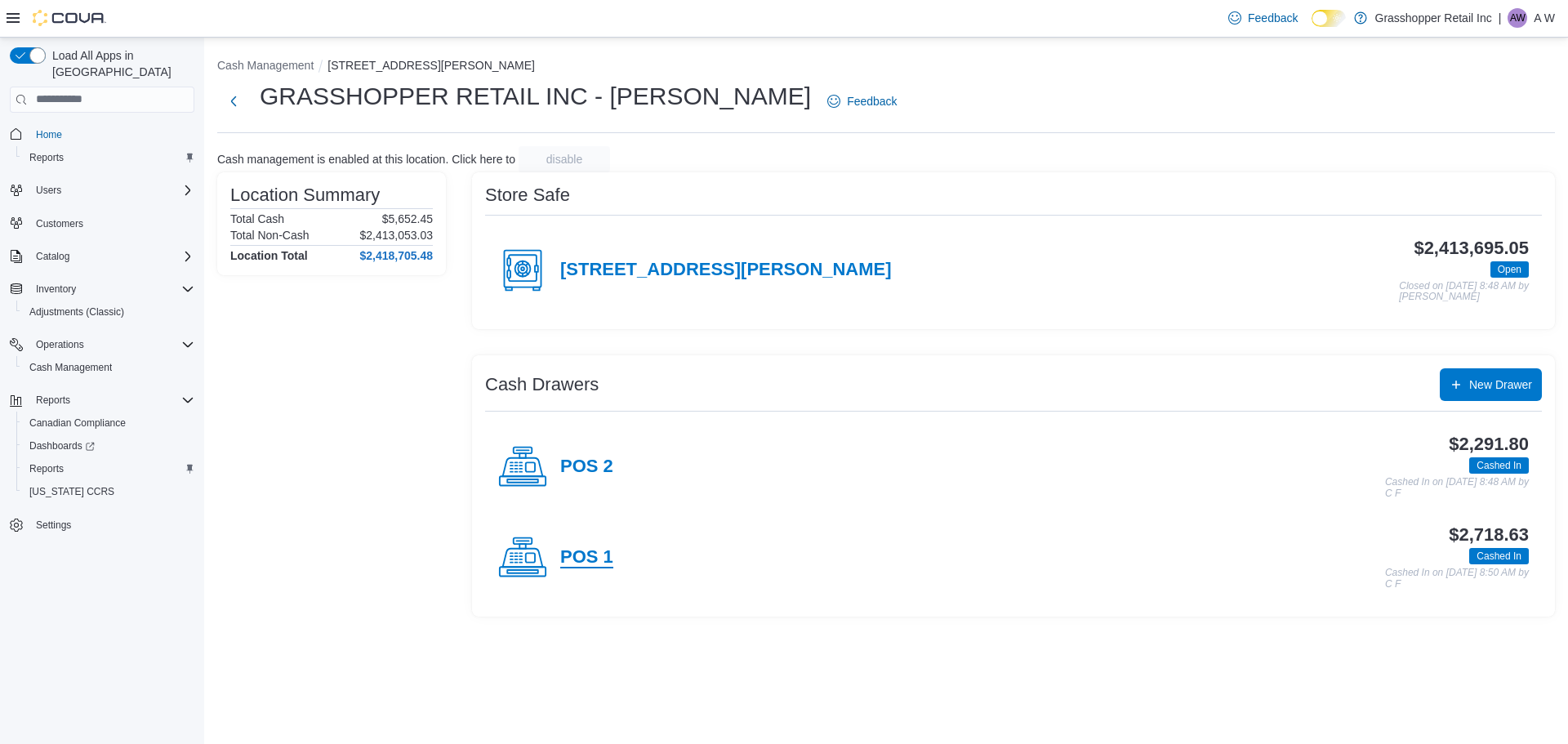
click at [600, 561] on h4 "POS 1" at bounding box center [586, 558] width 53 height 21
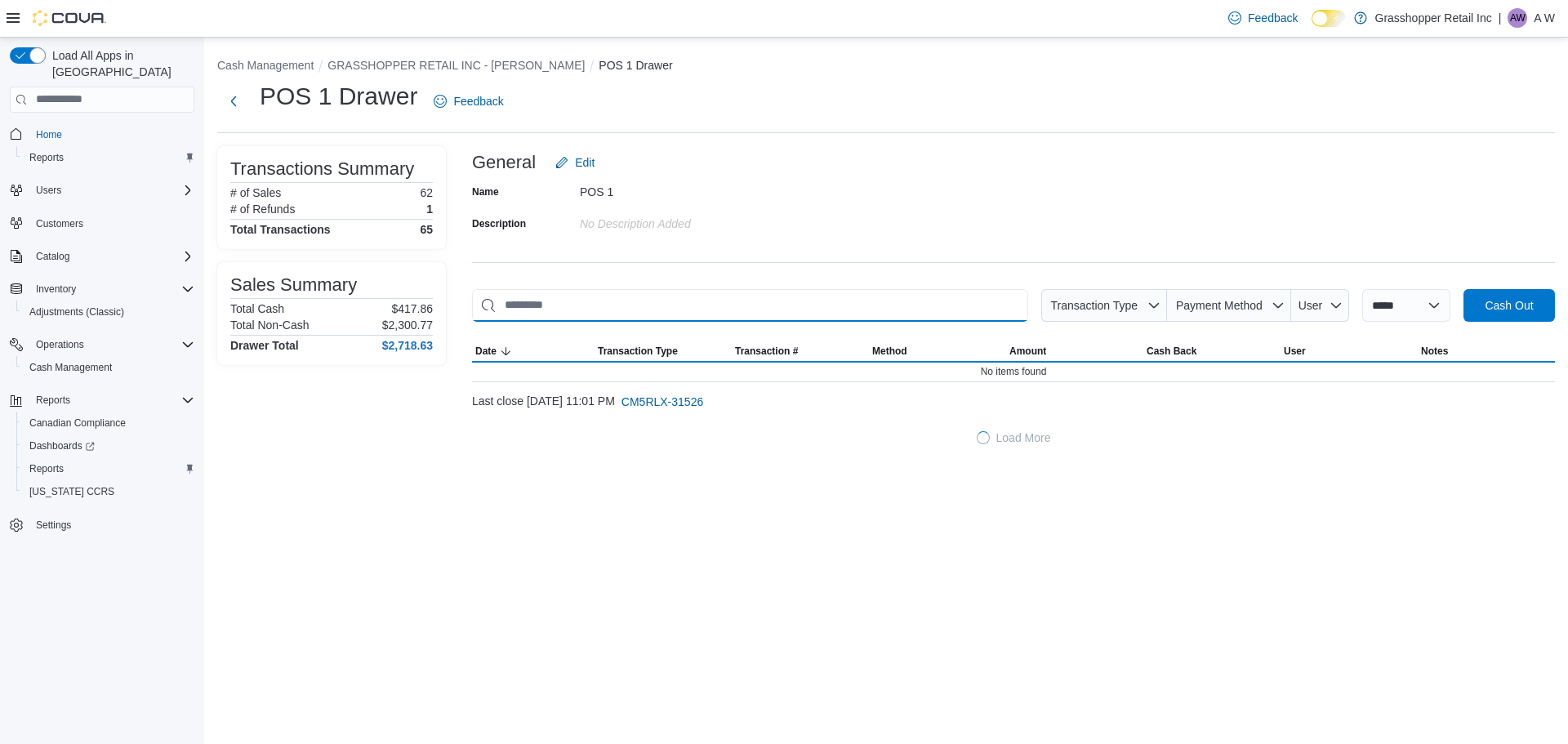
click at [572, 306] on input "This is a search bar. As you type, the results lower in the page will automatic…" at bounding box center [749, 306] width 556 height 33
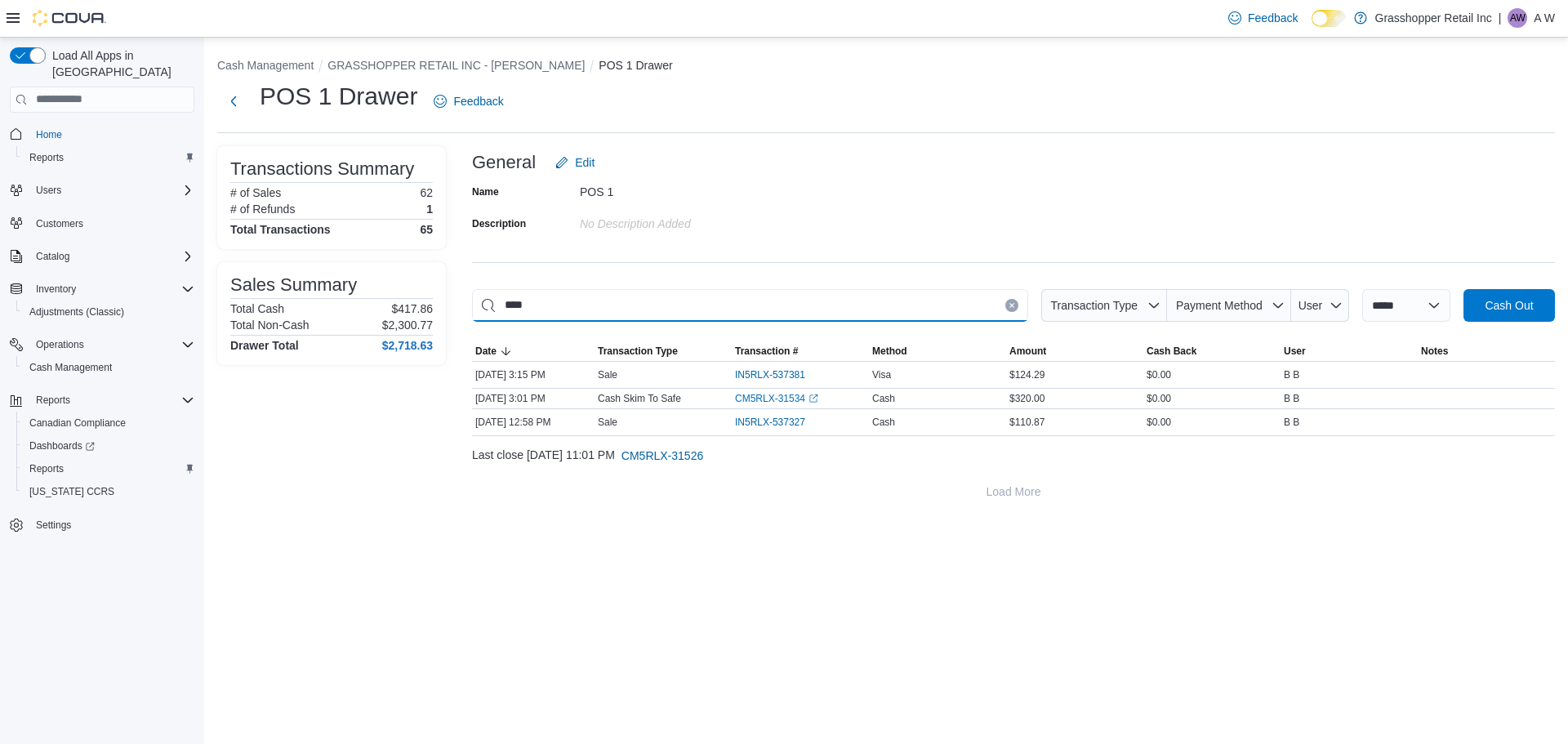
type input "*****"
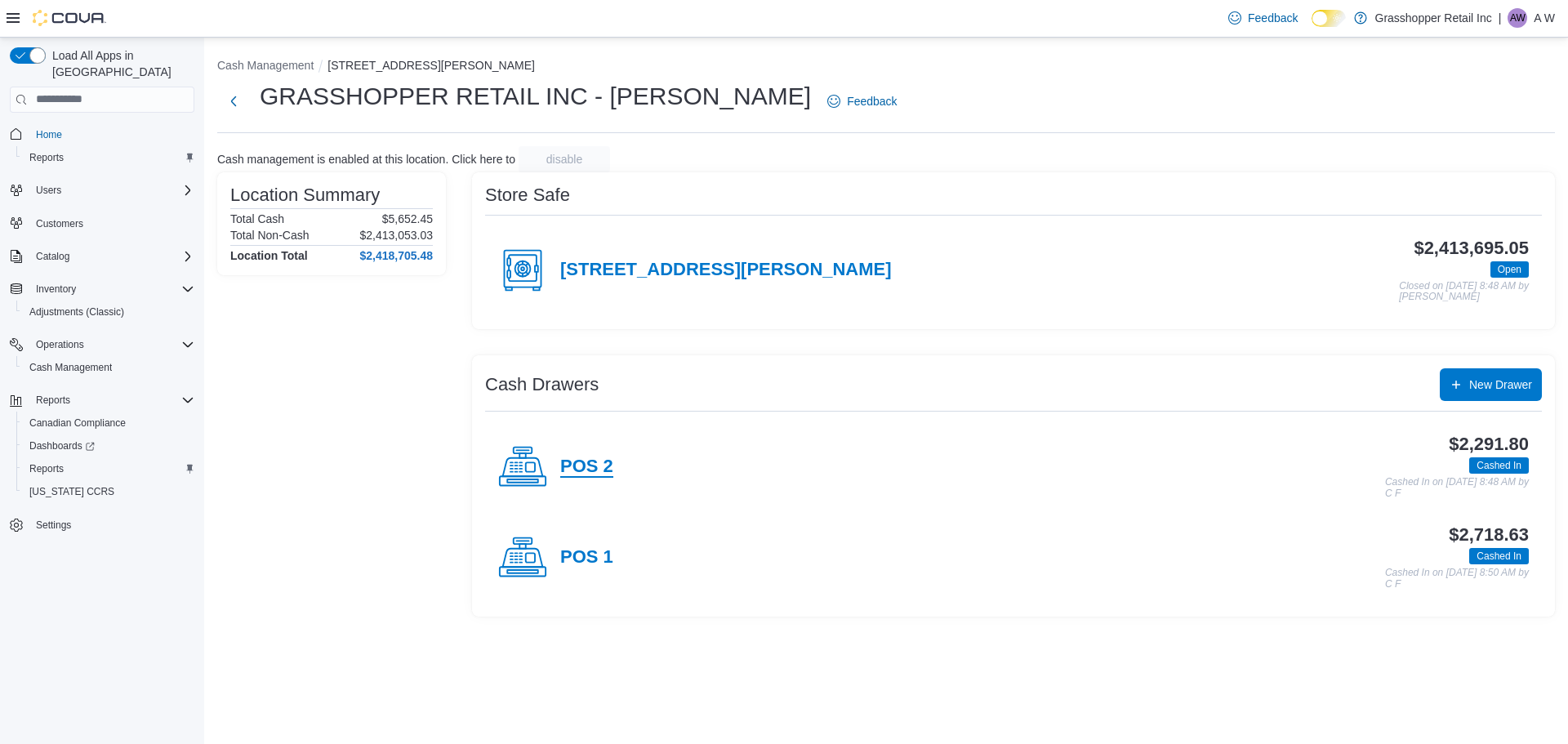
click at [599, 466] on h4 "POS 2" at bounding box center [586, 467] width 53 height 21
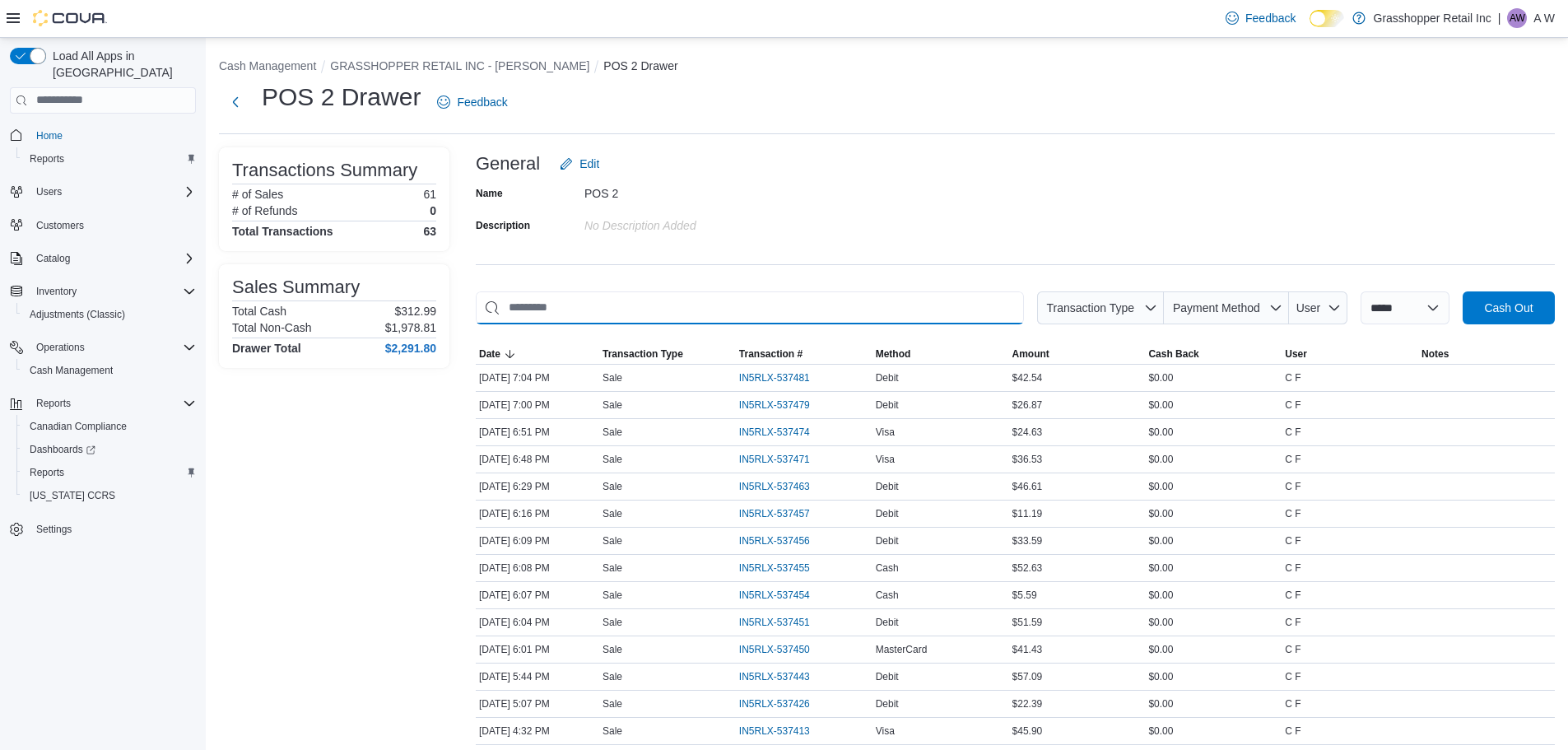
click at [639, 305] on input "This is a search bar. As you type, the results lower in the page will automatic…" at bounding box center [750, 308] width 549 height 33
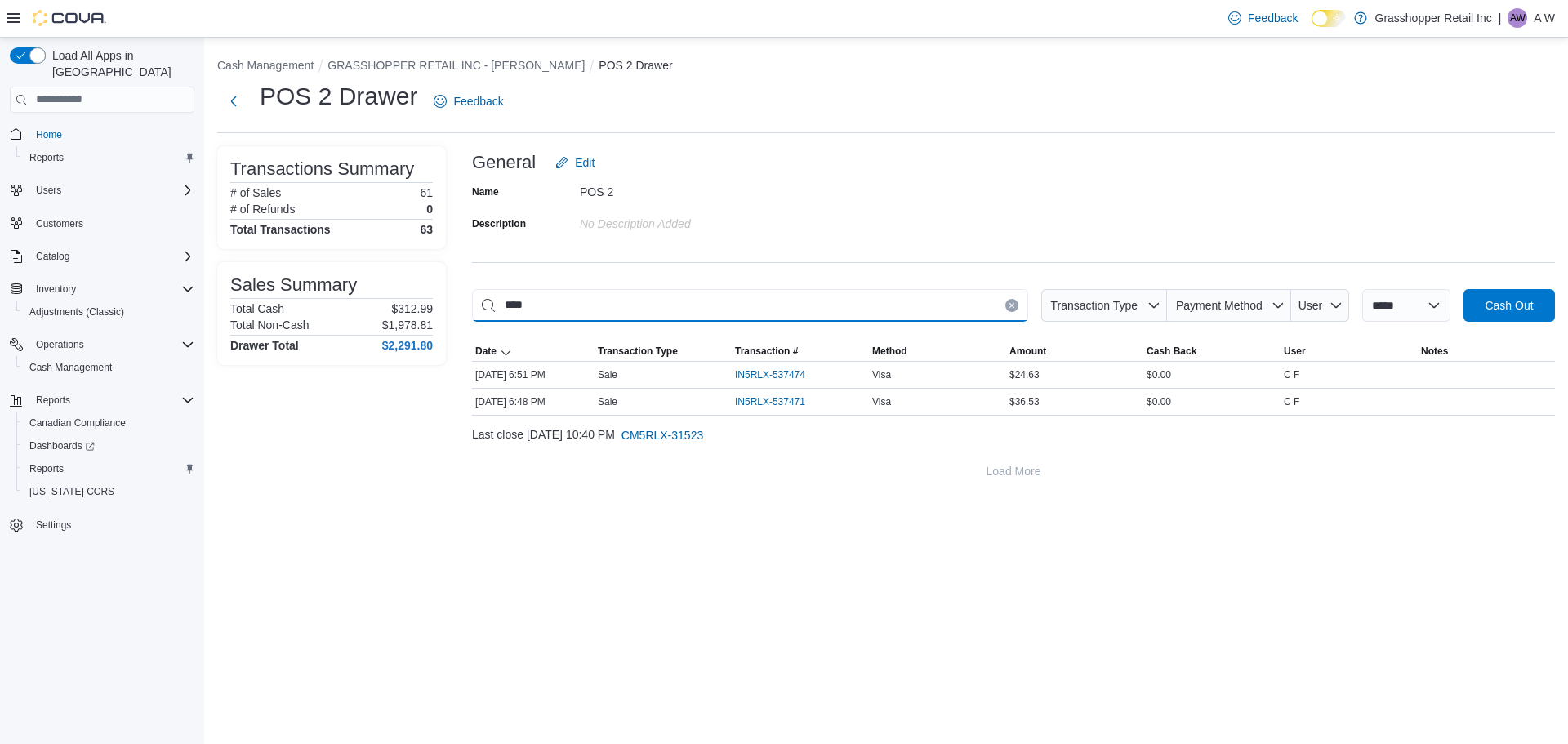
type input "*****"
